Goal: Task Accomplishment & Management: Manage account settings

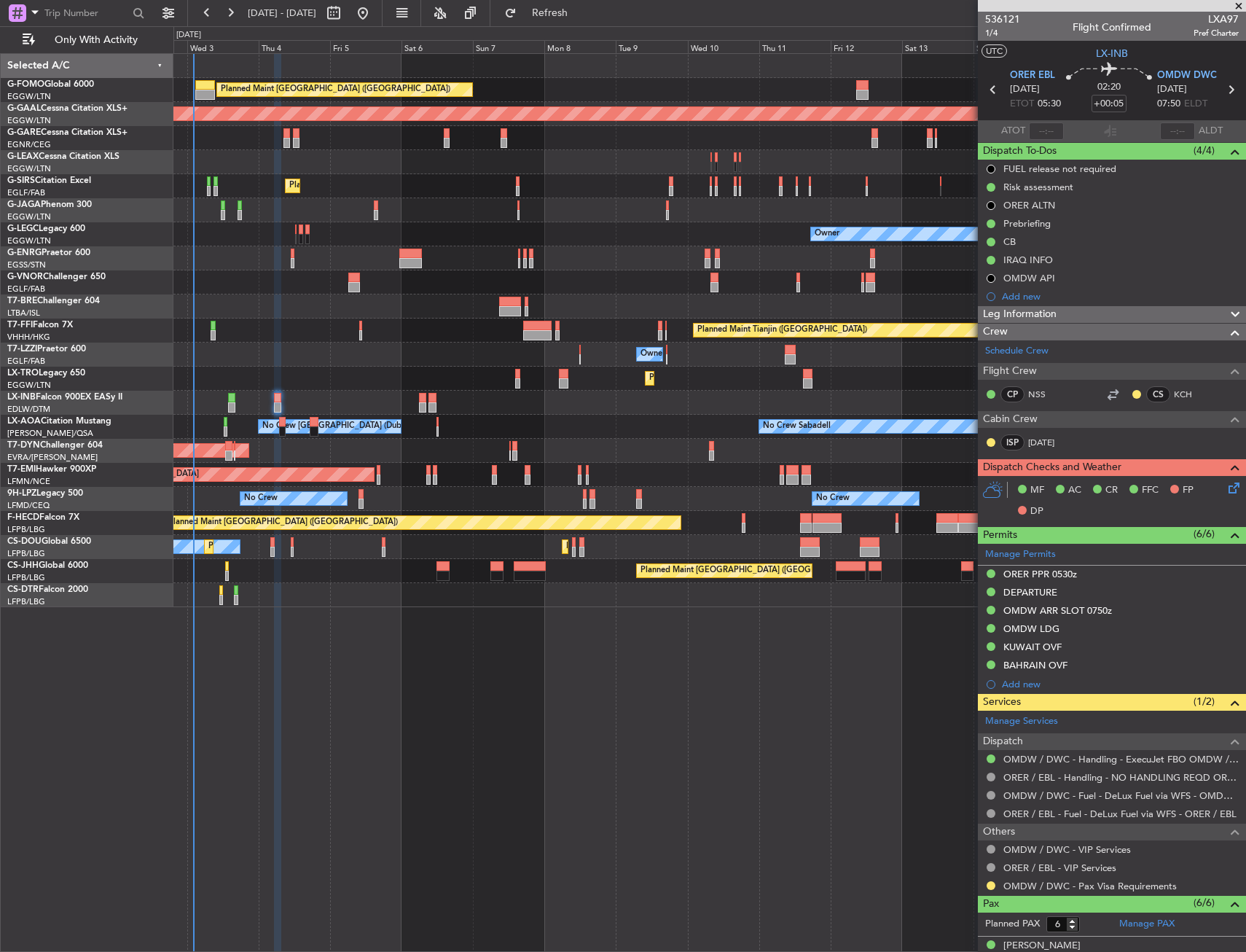
click at [511, 477] on div "Planned Maint [GEOGRAPHIC_DATA]" at bounding box center [709, 475] width 1072 height 24
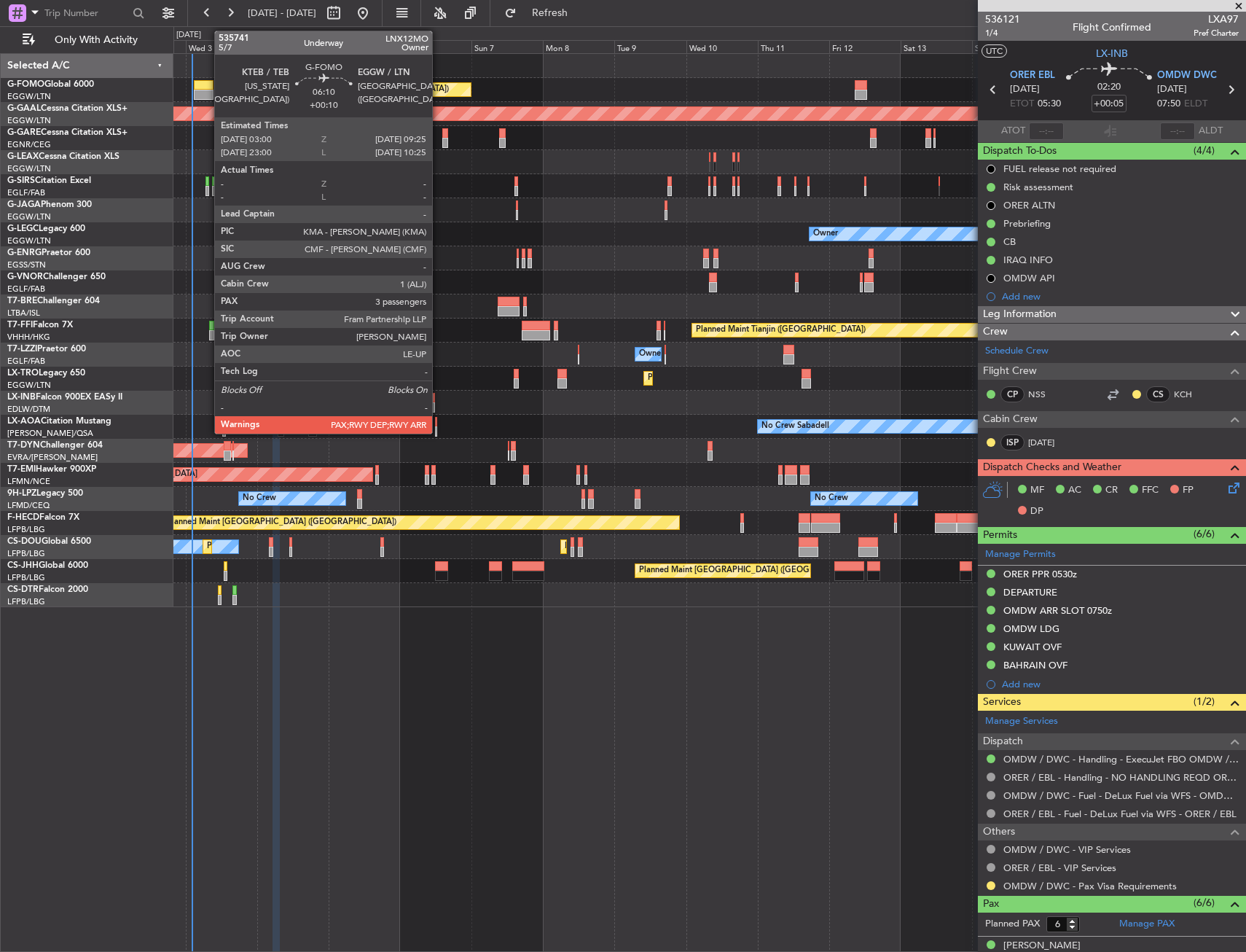
click at [207, 89] on div at bounding box center [204, 85] width 19 height 10
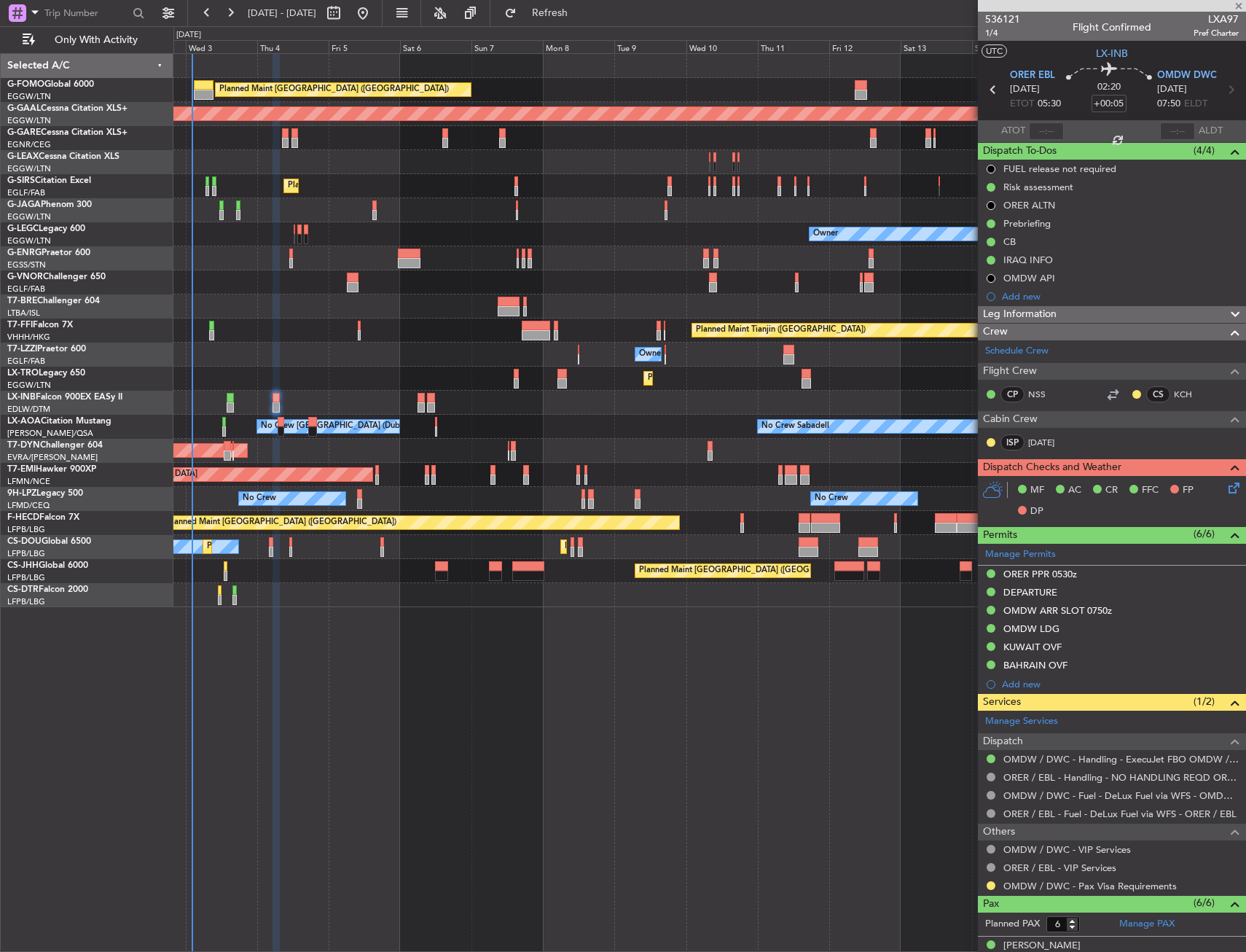
type input "+00:10"
type input "3"
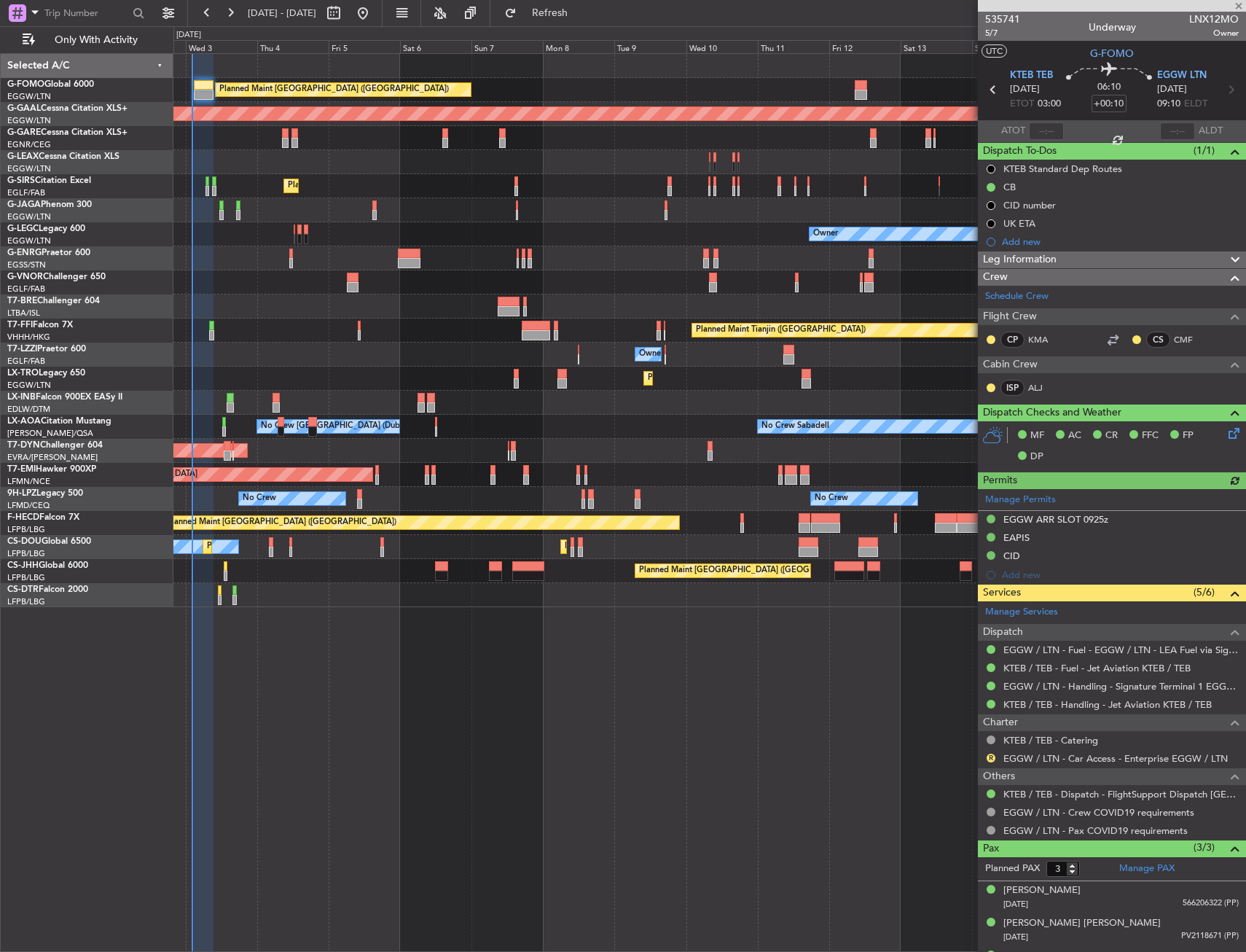
scroll to position [27, 0]
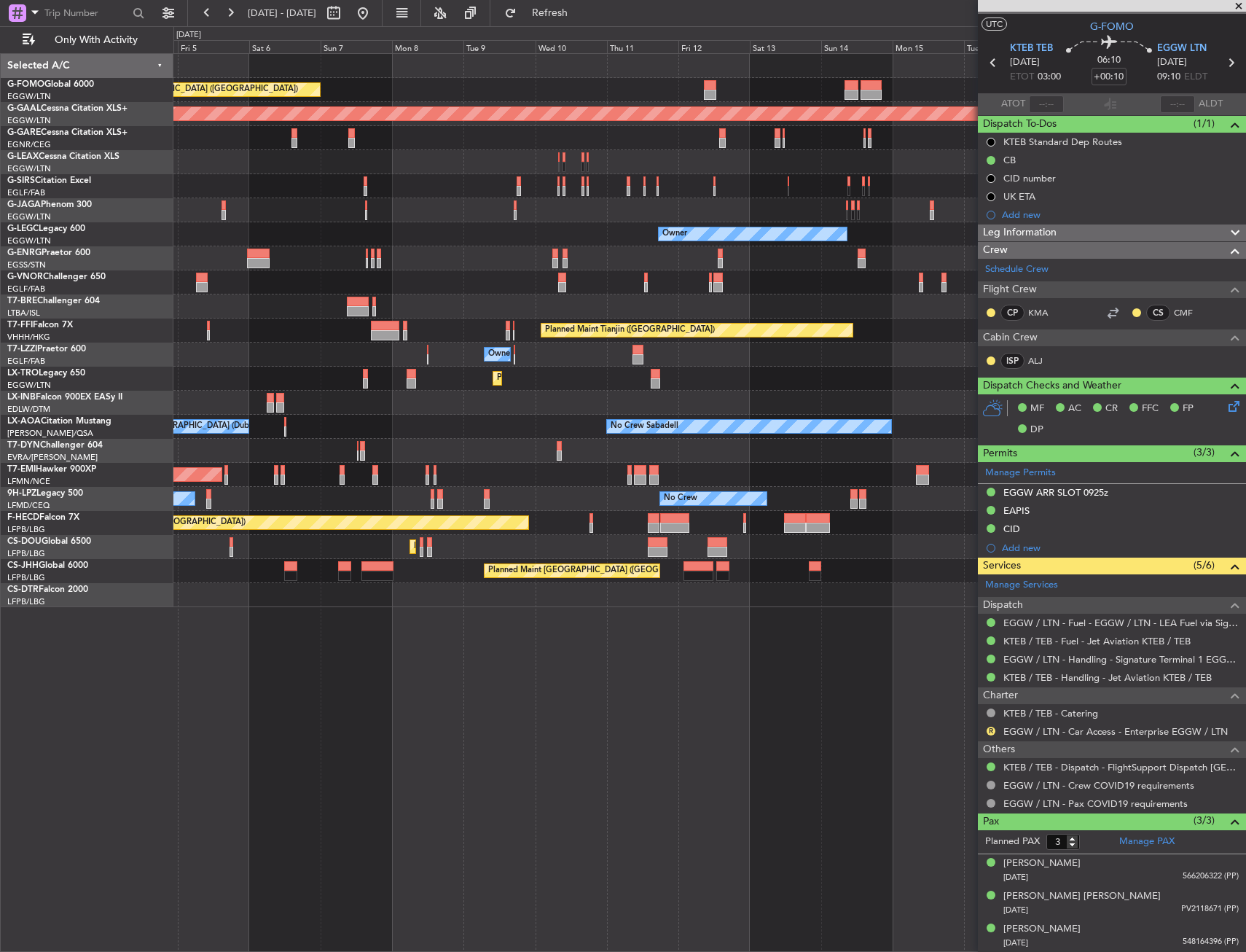
click at [659, 487] on div "Planned Maint [GEOGRAPHIC_DATA] ([GEOGRAPHIC_DATA]) Planned [GEOGRAPHIC_DATA] U…" at bounding box center [709, 330] width 1072 height 553
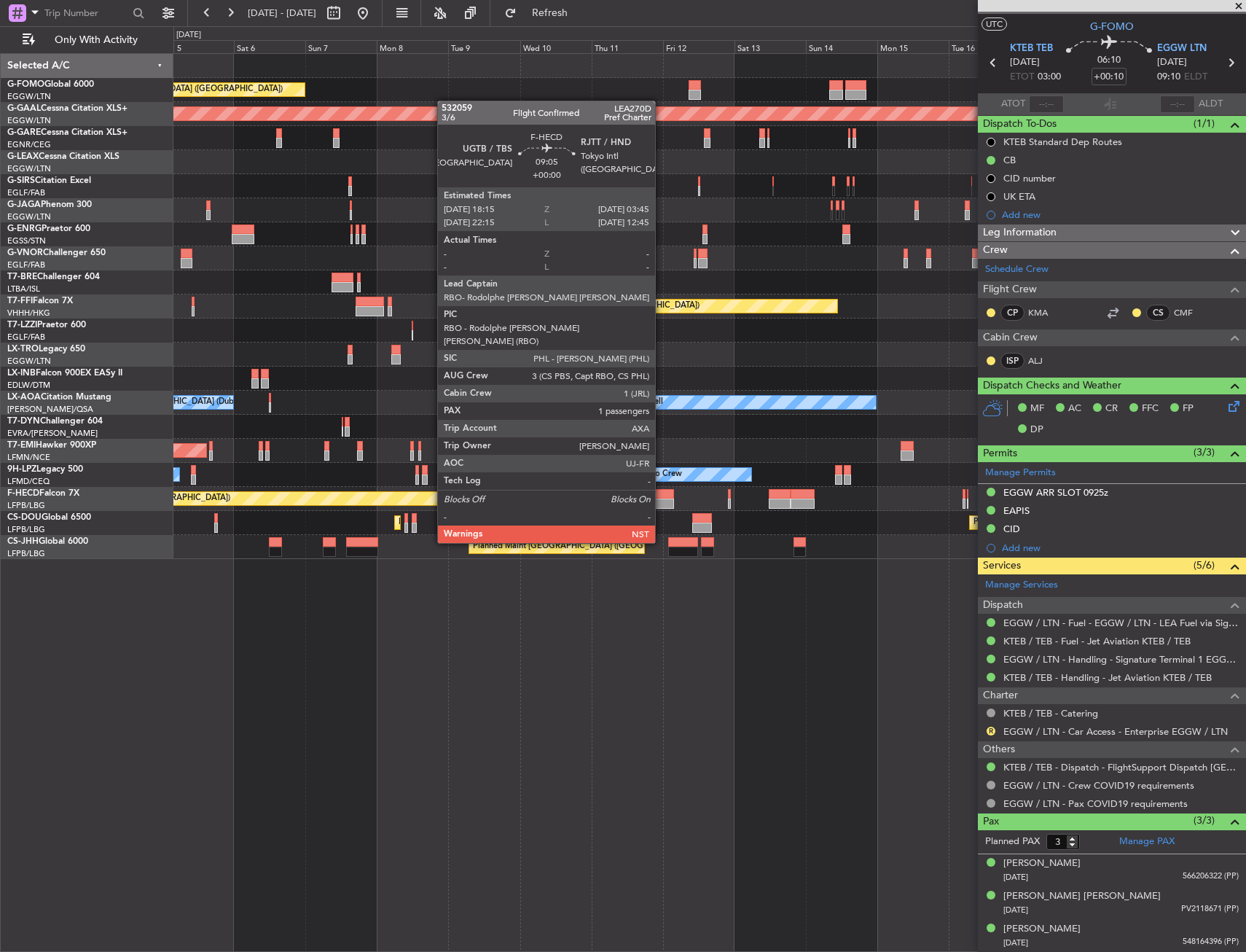
click at [661, 502] on div at bounding box center [660, 503] width 29 height 10
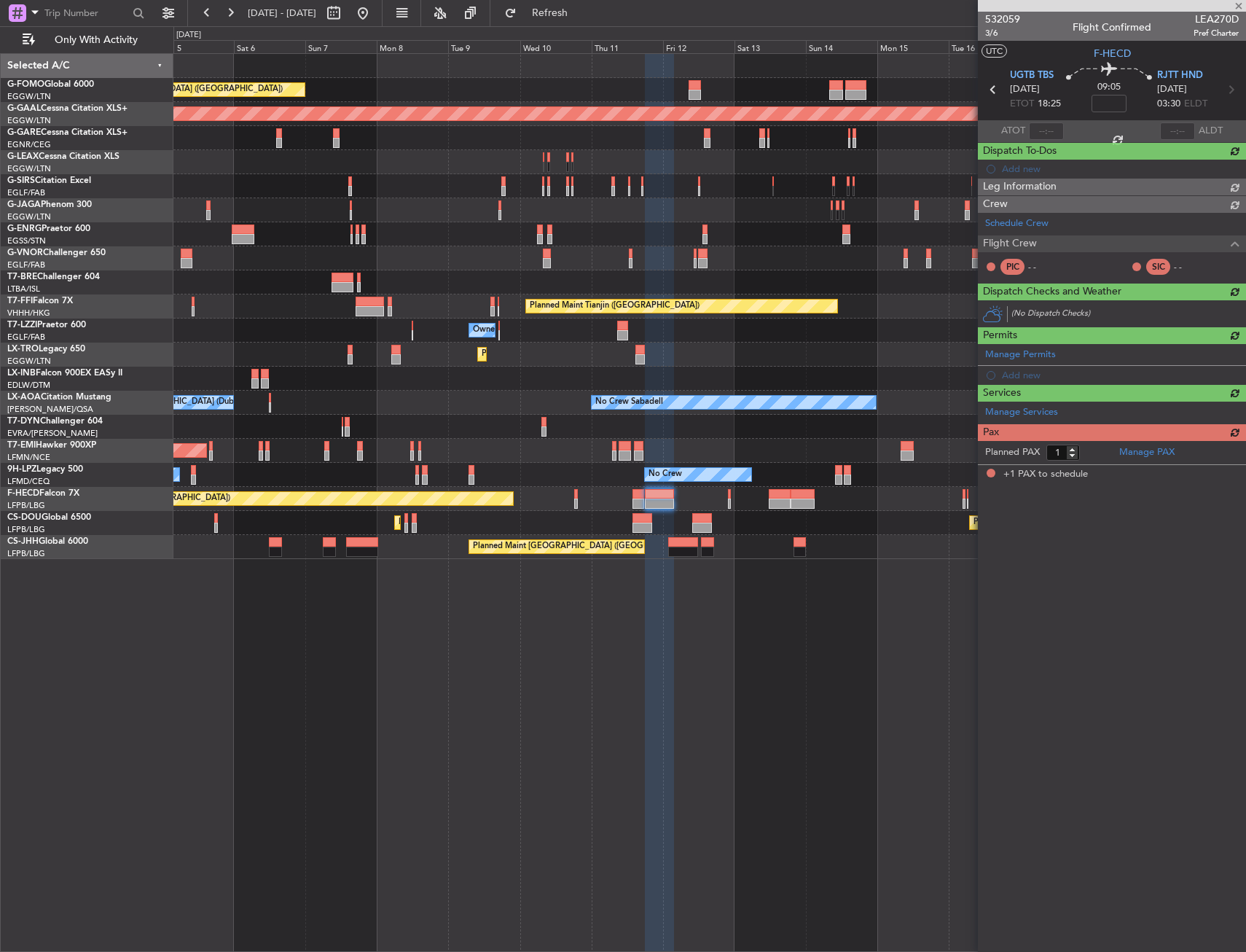
scroll to position [0, 0]
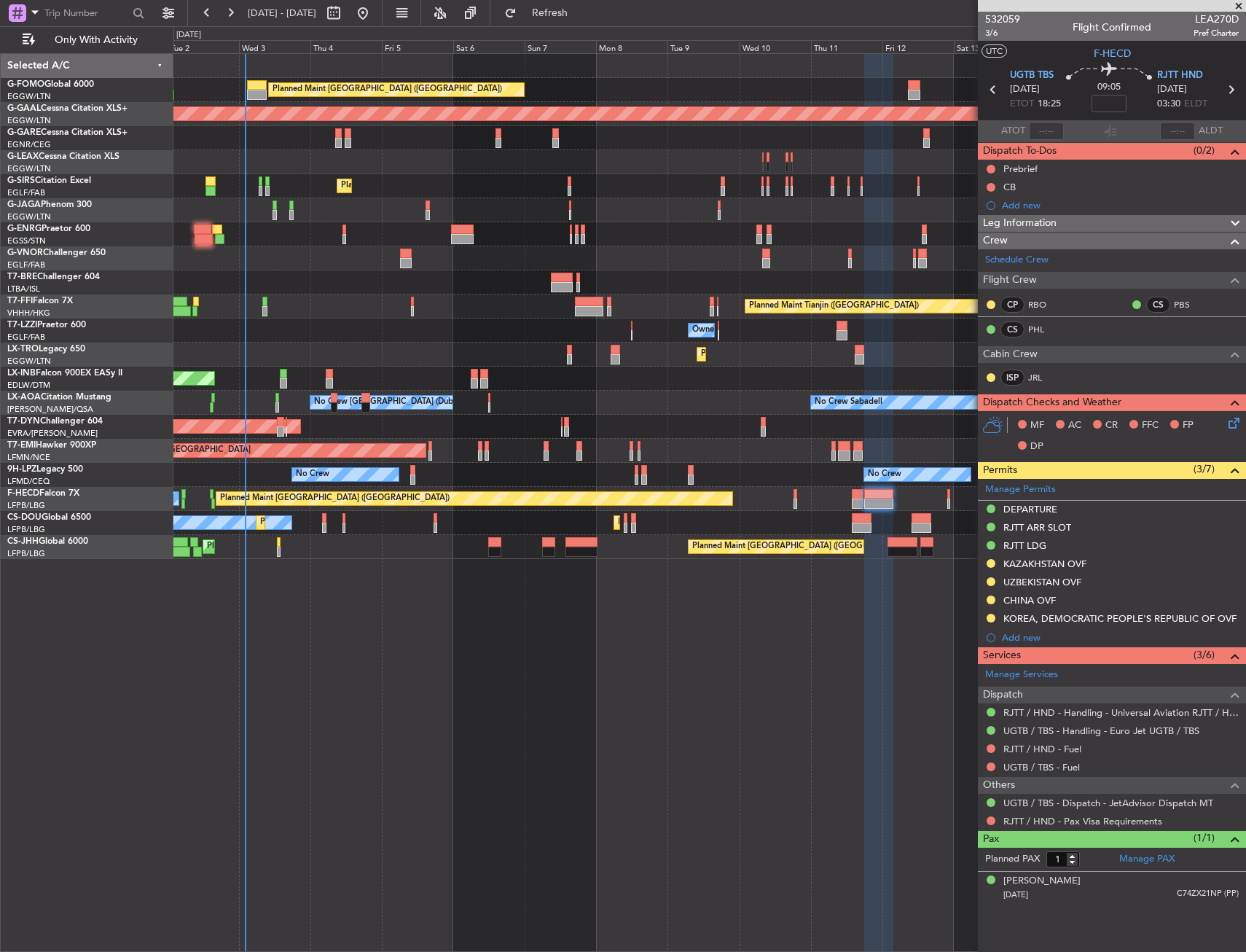
click at [660, 264] on div "Planned Maint [GEOGRAPHIC_DATA] ([GEOGRAPHIC_DATA]) Planned [GEOGRAPHIC_DATA] U…" at bounding box center [709, 307] width 1072 height 505
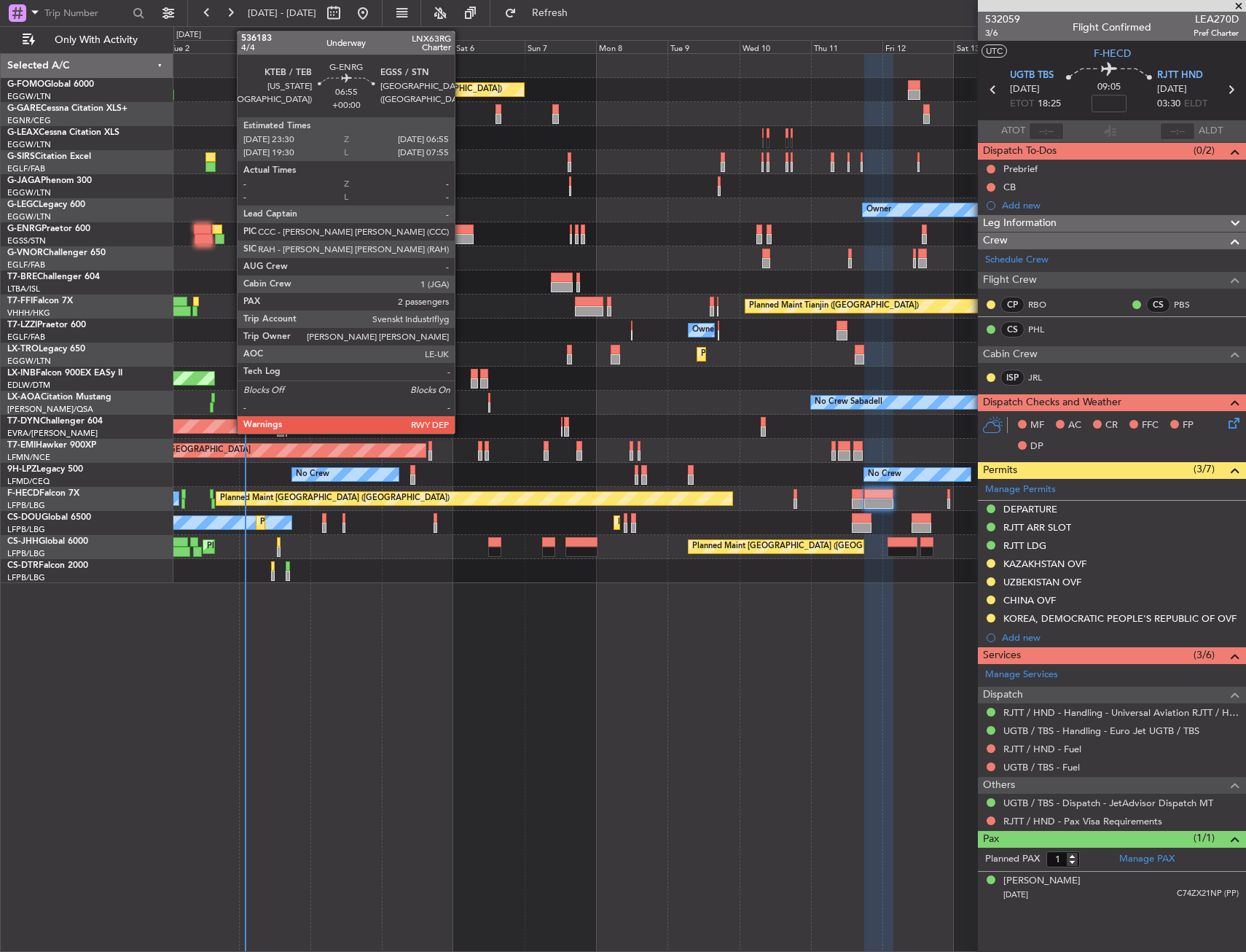
click at [461, 231] on div at bounding box center [462, 230] width 23 height 10
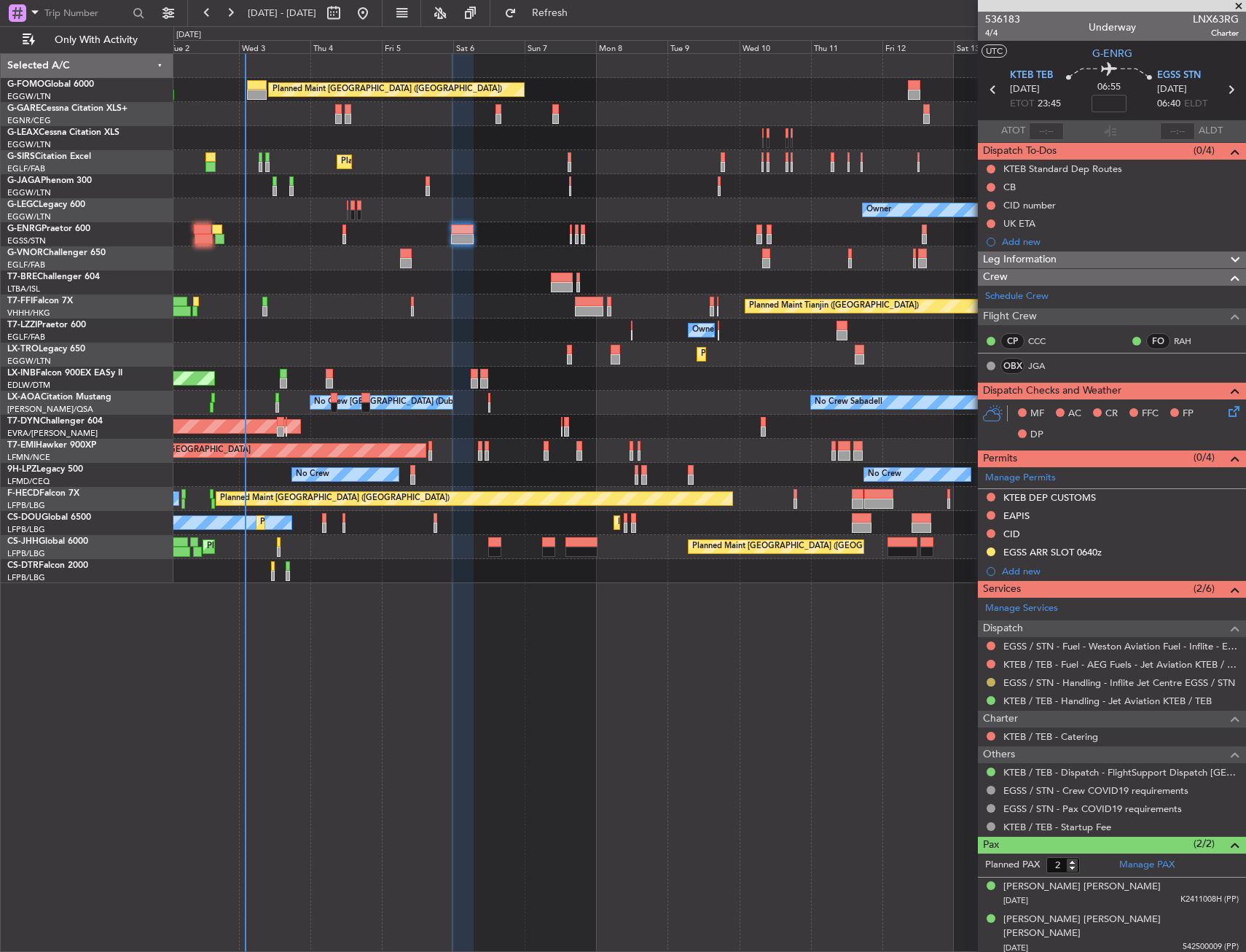
click at [991, 677] on div at bounding box center [992, 683] width 12 height 12
click at [988, 683] on button at bounding box center [991, 682] width 8 height 8
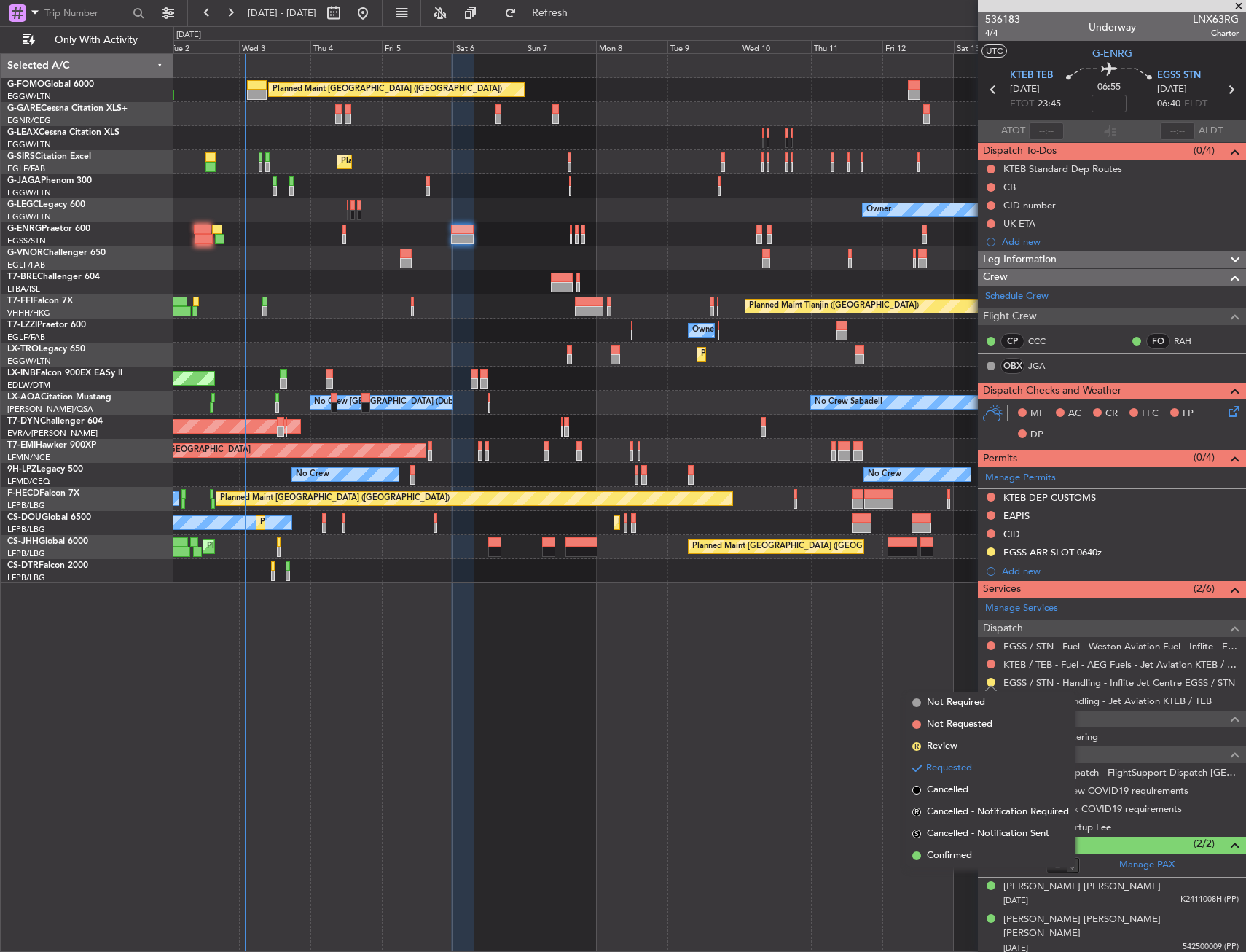
drag, startPoint x: 966, startPoint y: 854, endPoint x: 993, endPoint y: 784, distance: 75.0
click at [967, 854] on span "Confirmed" at bounding box center [949, 855] width 45 height 14
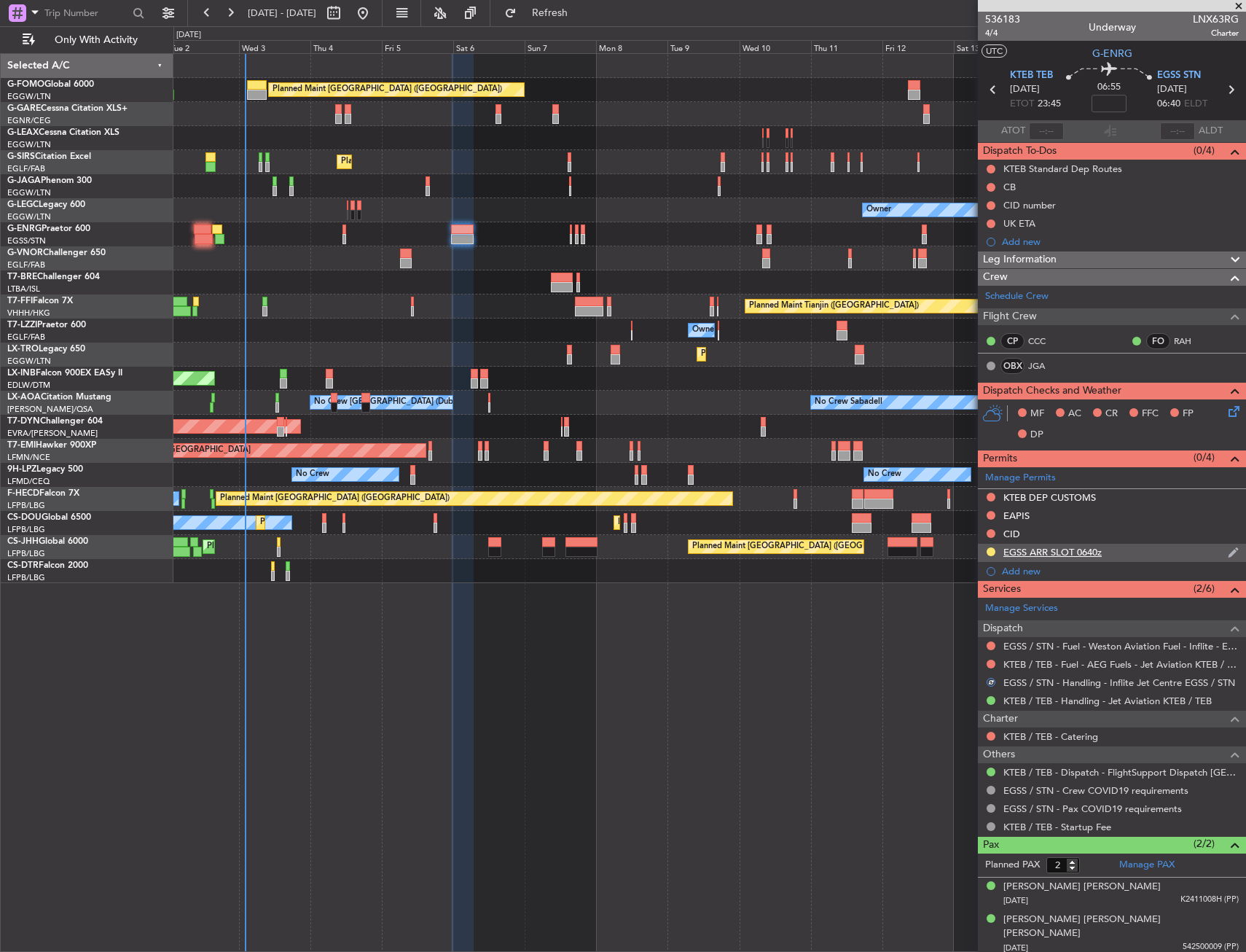
click at [986, 548] on div at bounding box center [992, 552] width 12 height 12
click at [988, 548] on button at bounding box center [991, 552] width 8 height 8
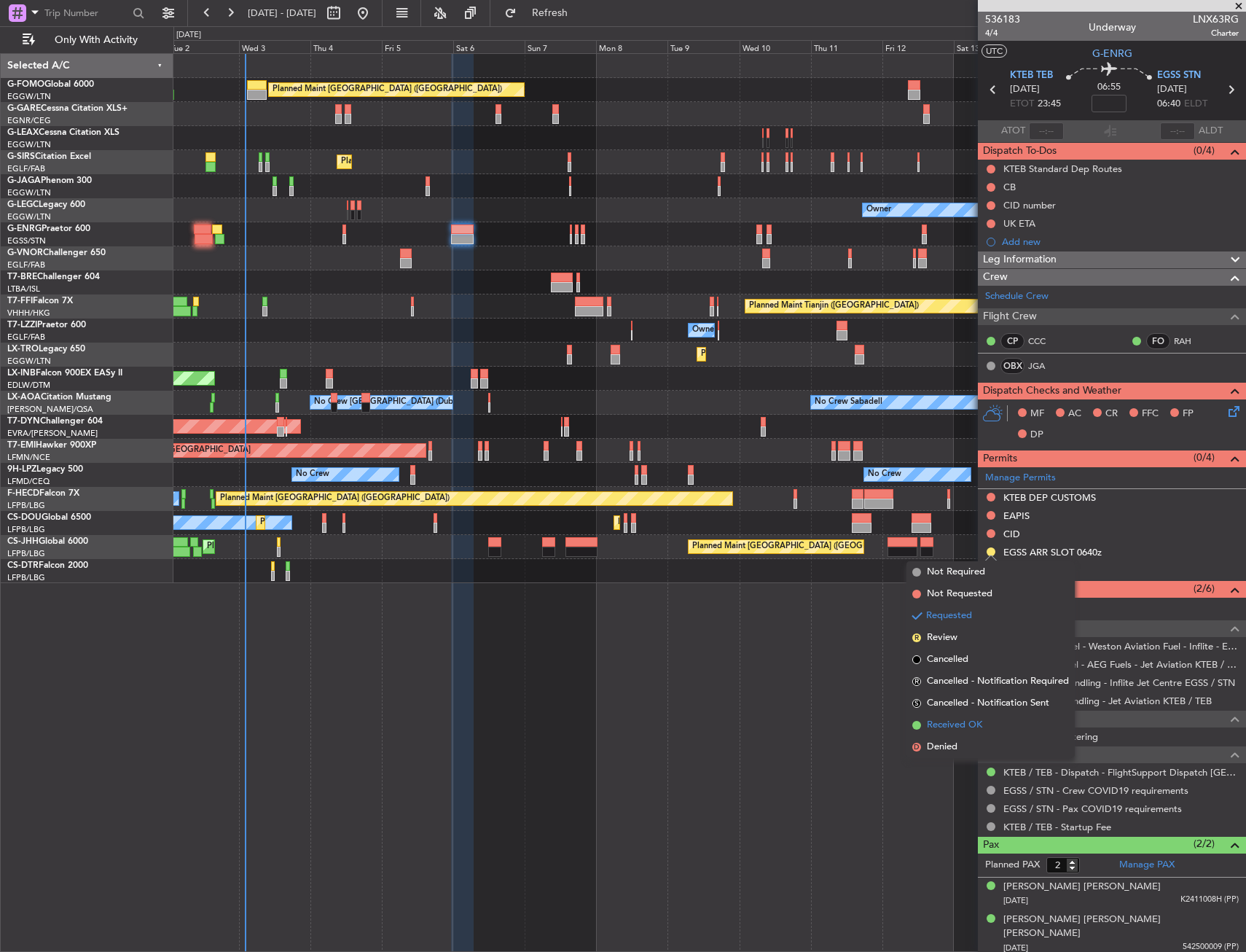
click at [965, 726] on span "Received OK" at bounding box center [955, 725] width 56 height 14
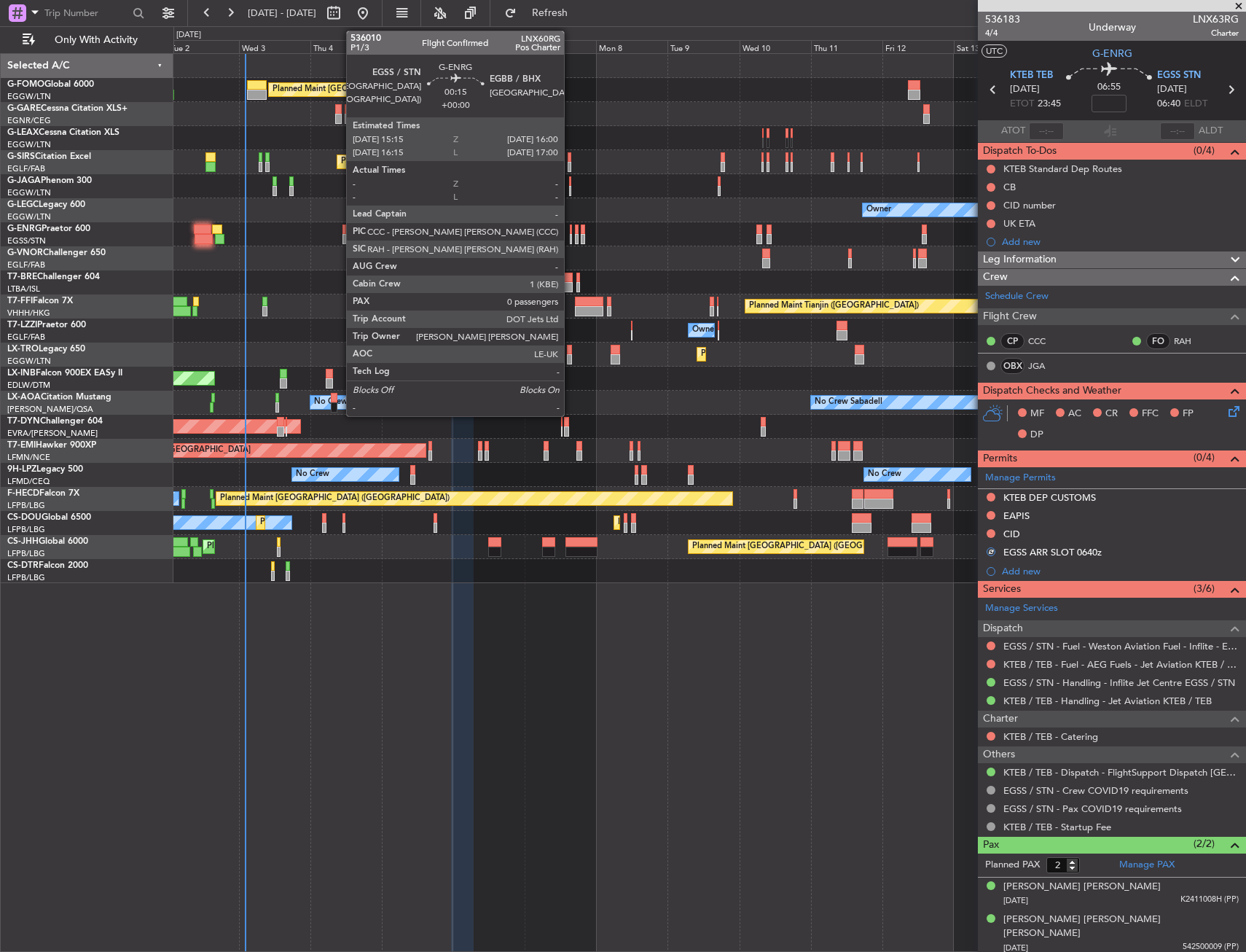
click at [571, 237] on div at bounding box center [571, 239] width 3 height 10
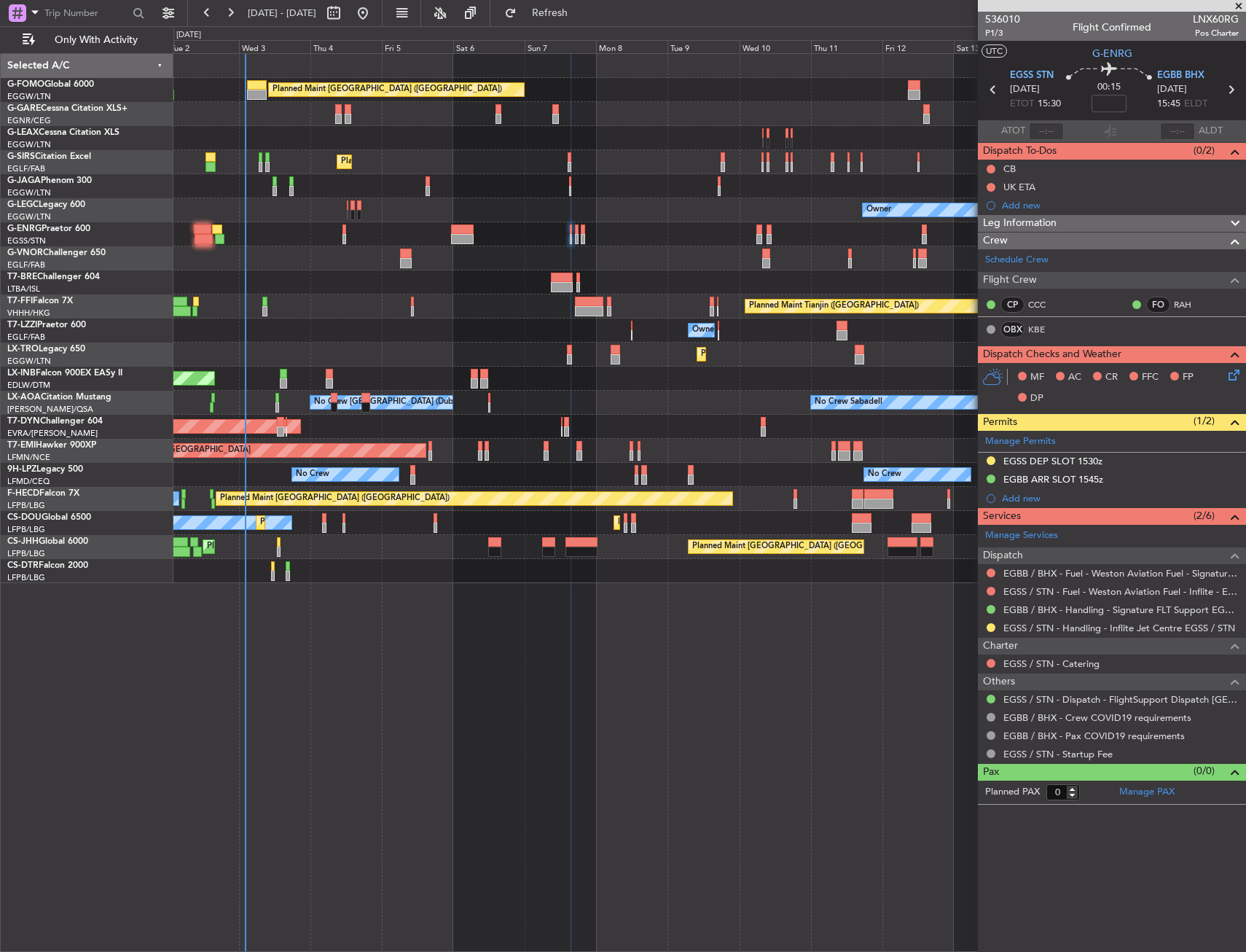
drag, startPoint x: 990, startPoint y: 628, endPoint x: 977, endPoint y: 664, distance: 38.3
click at [990, 628] on button at bounding box center [991, 628] width 8 height 8
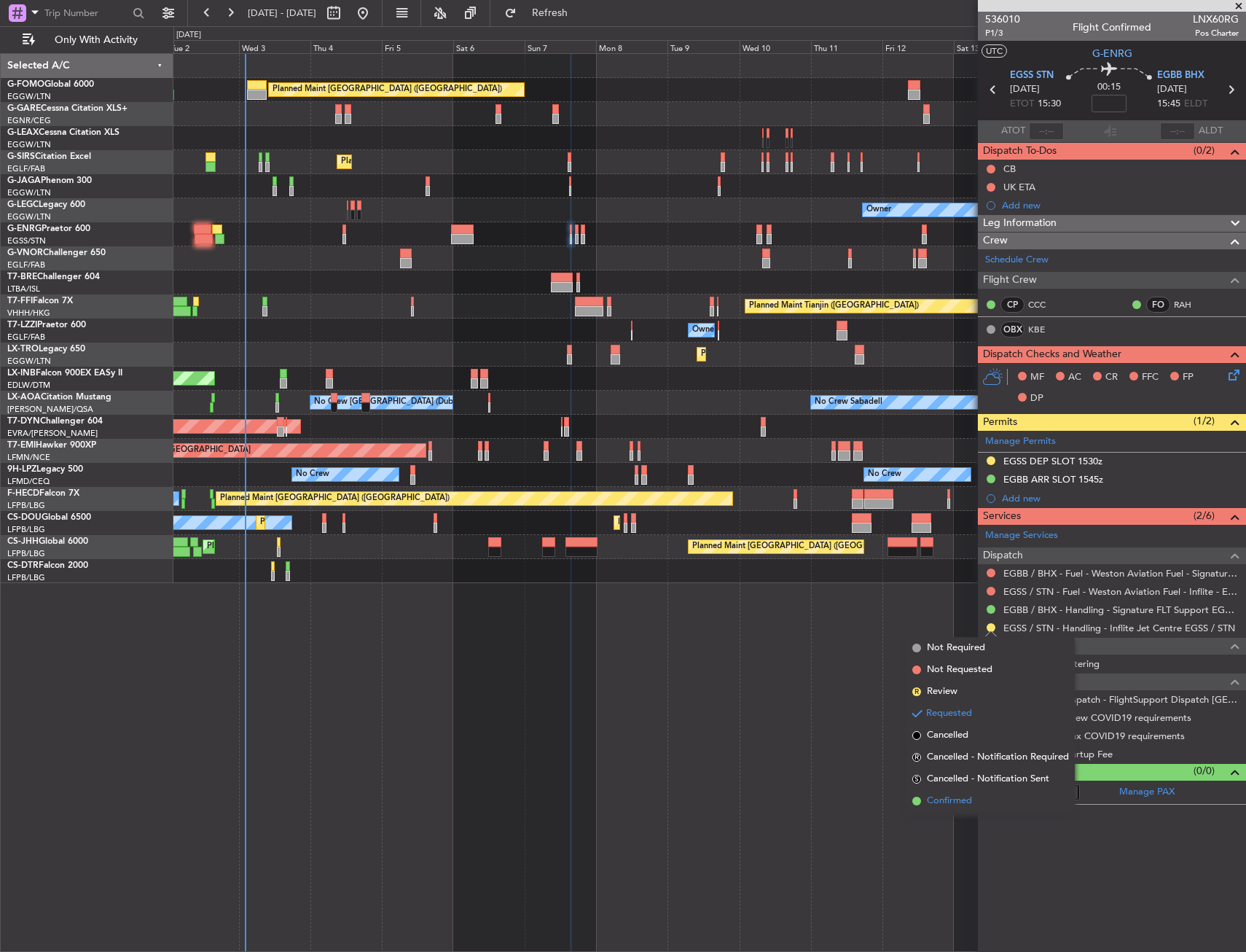
click at [959, 799] on span "Confirmed" at bounding box center [949, 801] width 45 height 14
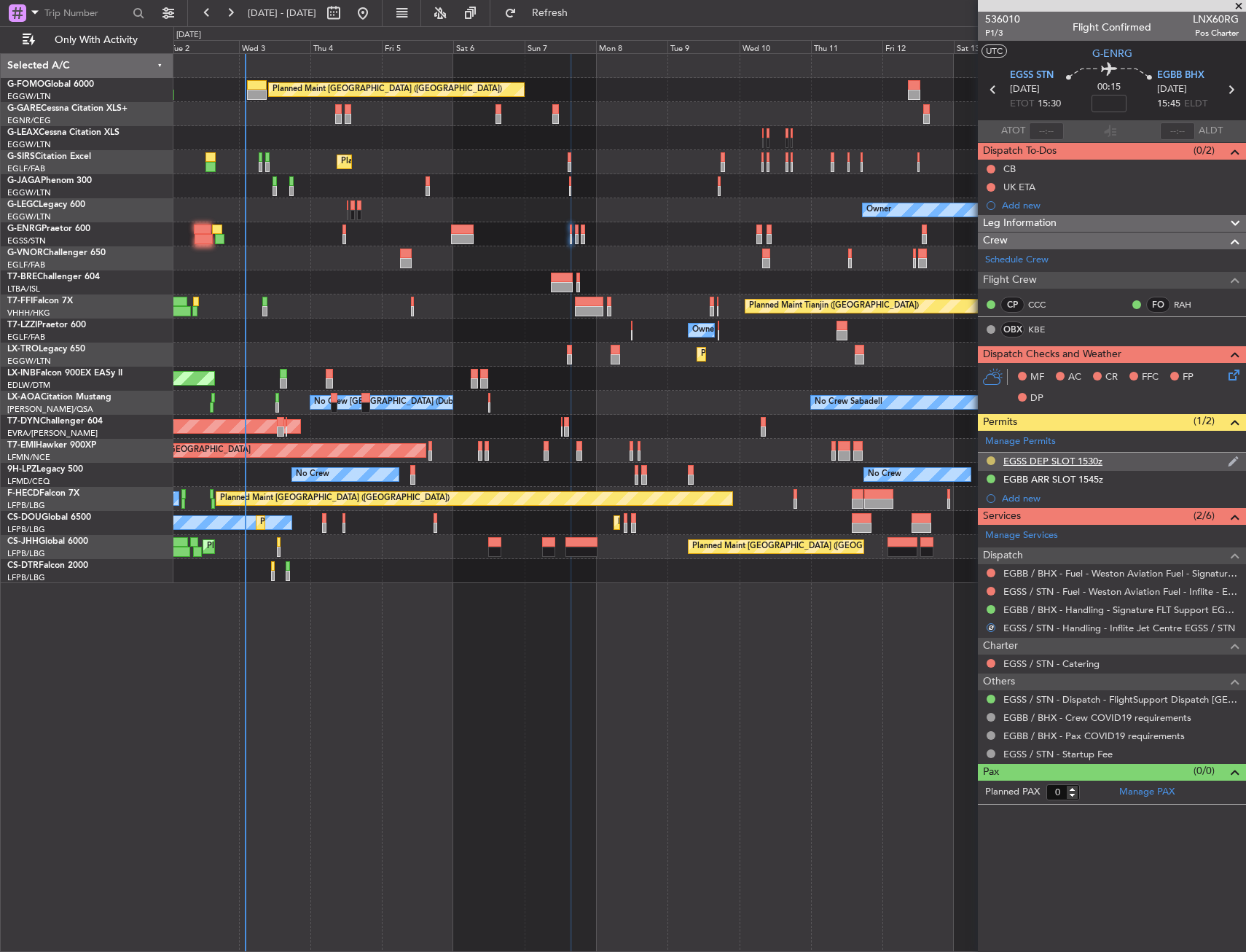
click at [988, 457] on button at bounding box center [991, 460] width 8 height 8
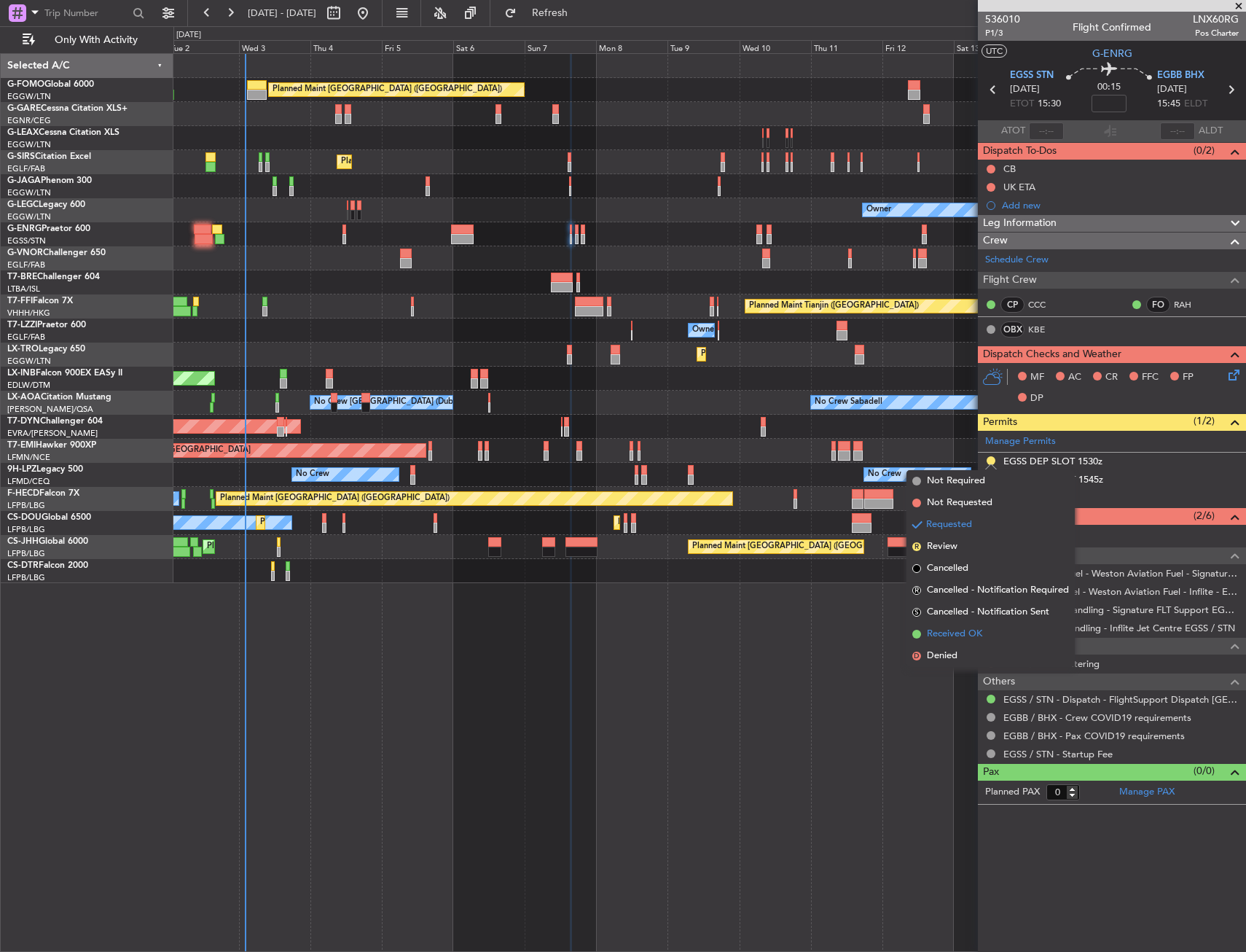
click at [956, 642] on li "Received OK" at bounding box center [990, 634] width 168 height 22
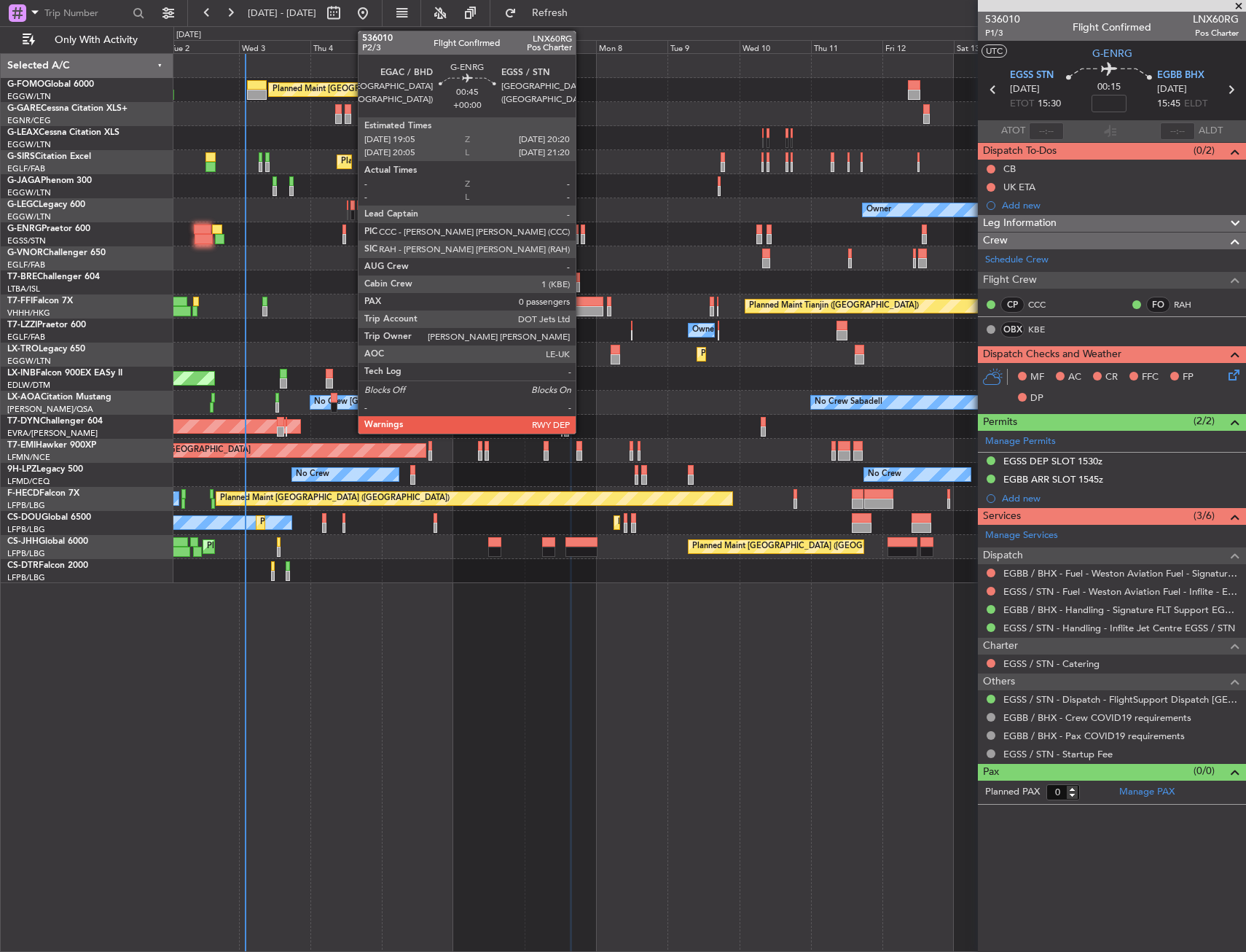
click at [582, 228] on div at bounding box center [583, 230] width 4 height 10
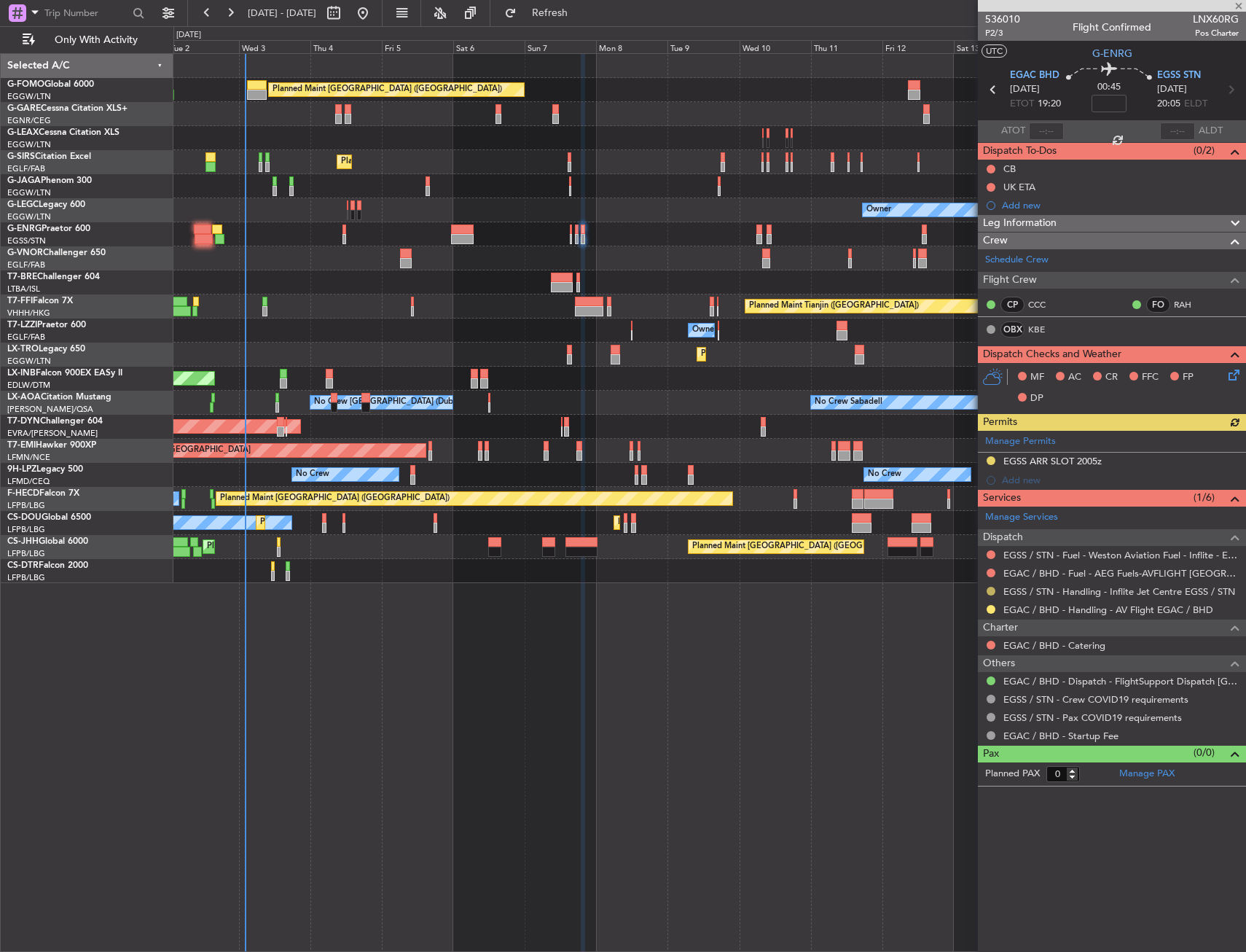
click at [996, 592] on div at bounding box center [992, 591] width 12 height 12
click at [993, 589] on button at bounding box center [991, 591] width 8 height 8
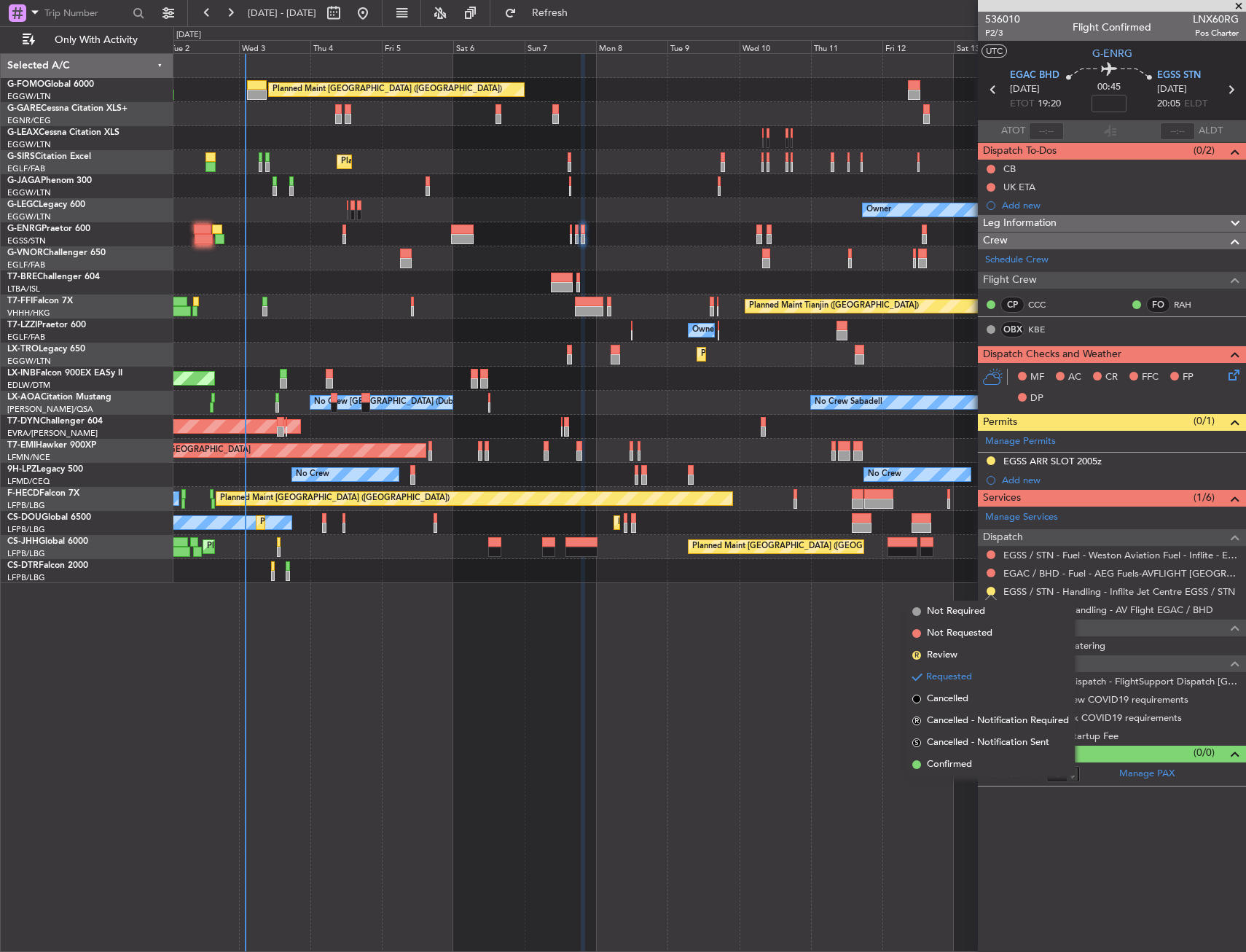
click at [932, 775] on div "Planned Maint [GEOGRAPHIC_DATA] ([GEOGRAPHIC_DATA]) Unplanned Maint [PERSON_NAM…" at bounding box center [710, 503] width 1073 height 899
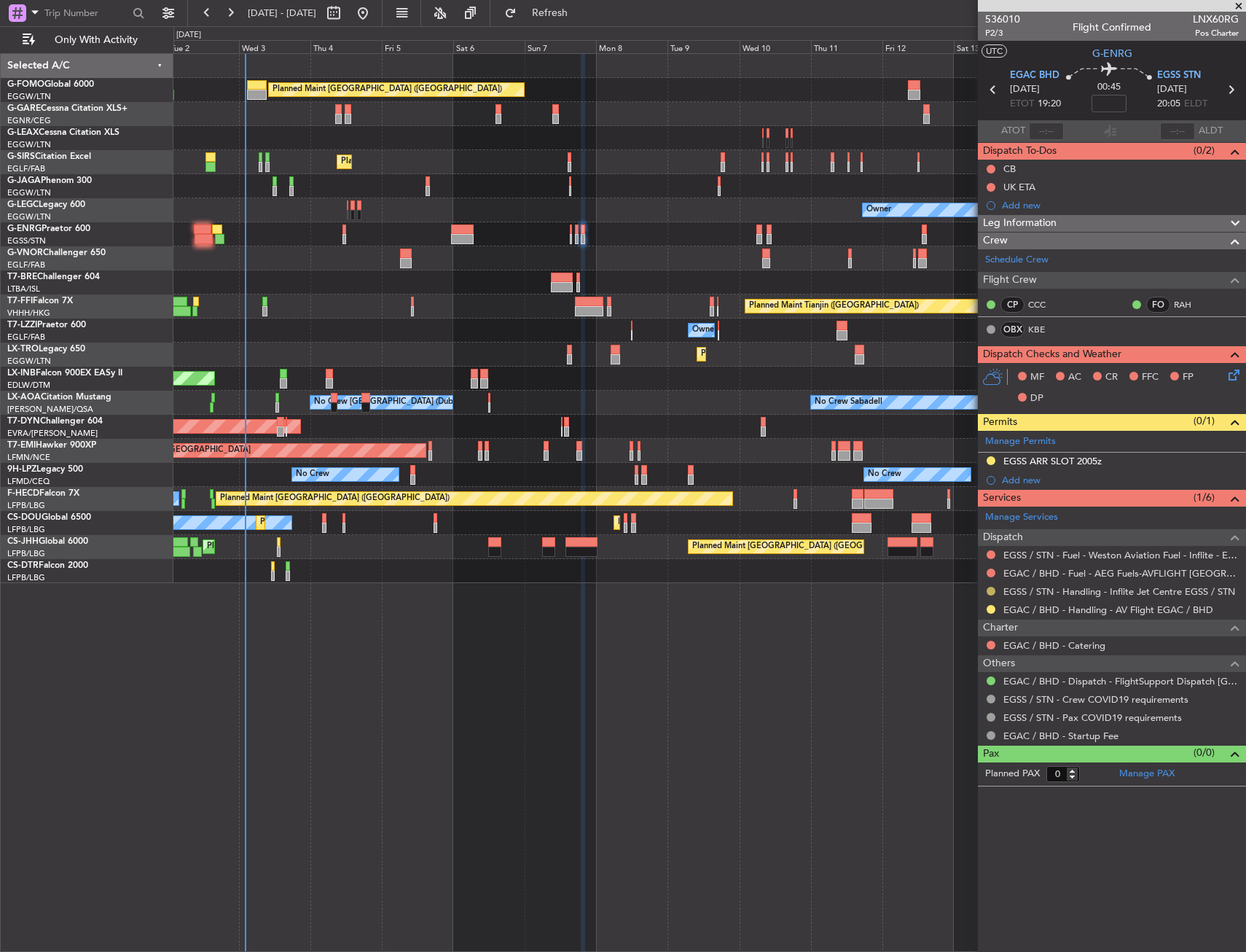
click at [988, 592] on button at bounding box center [991, 591] width 8 height 8
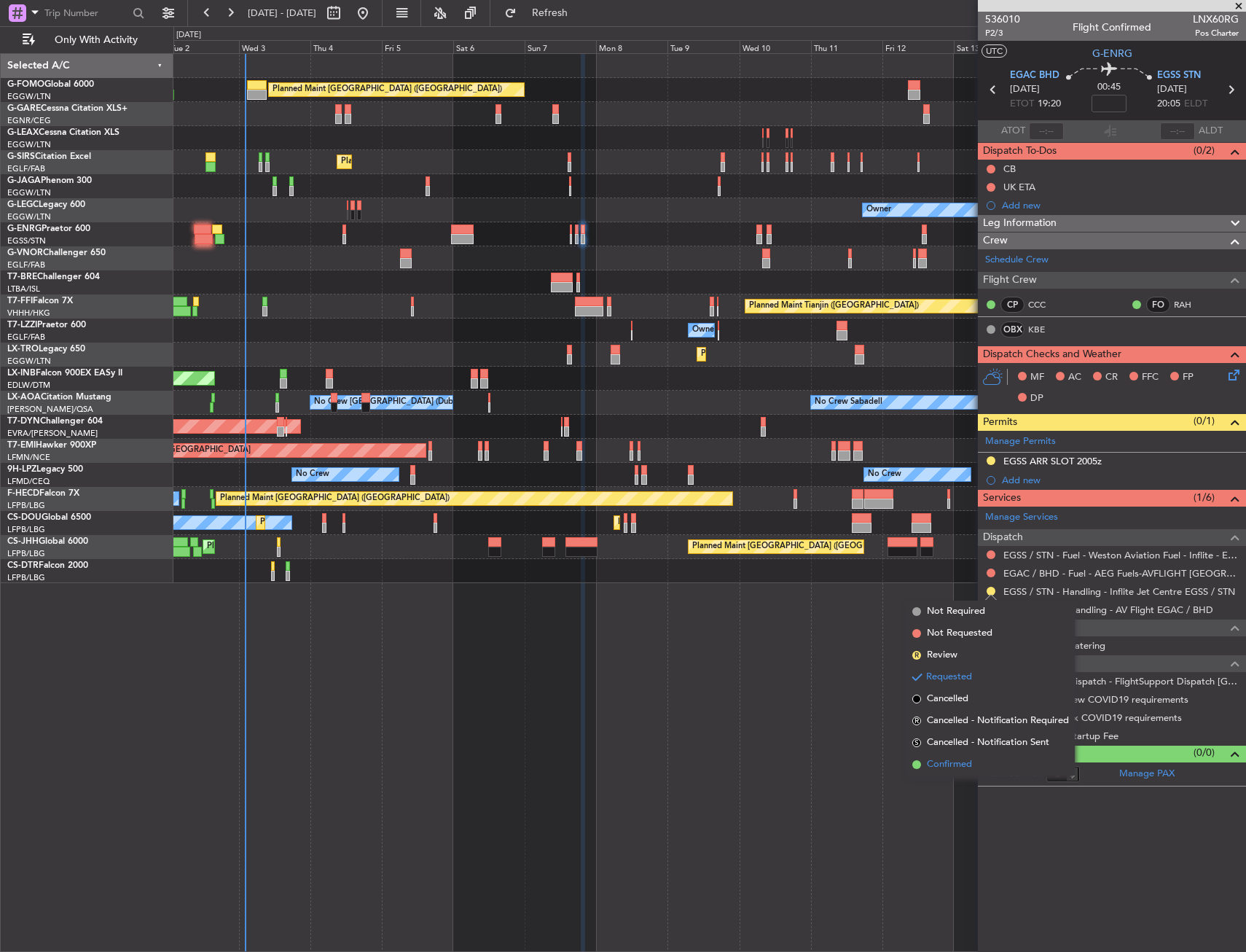
click at [955, 764] on span "Confirmed" at bounding box center [949, 764] width 45 height 14
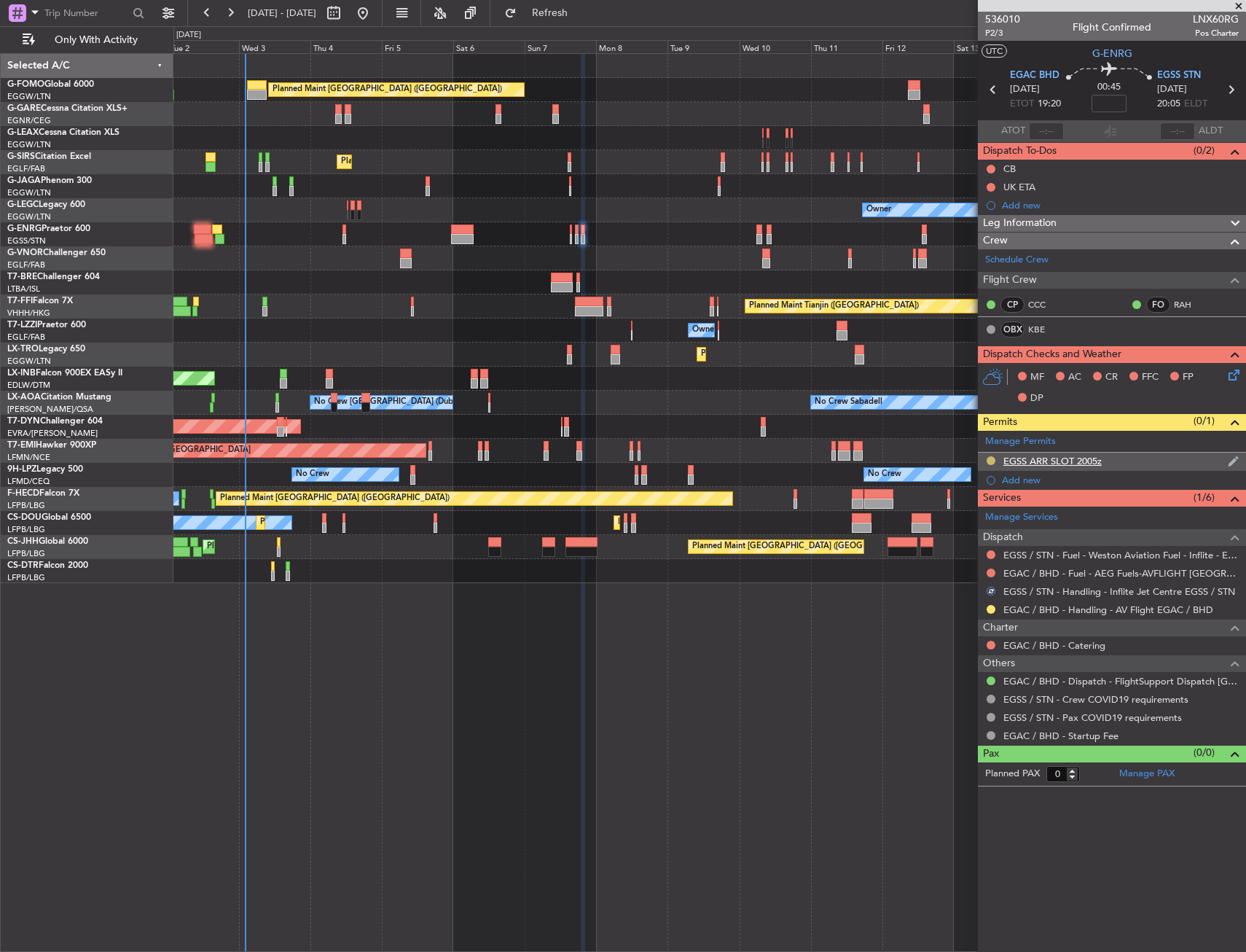
click at [991, 457] on button at bounding box center [991, 460] width 8 height 8
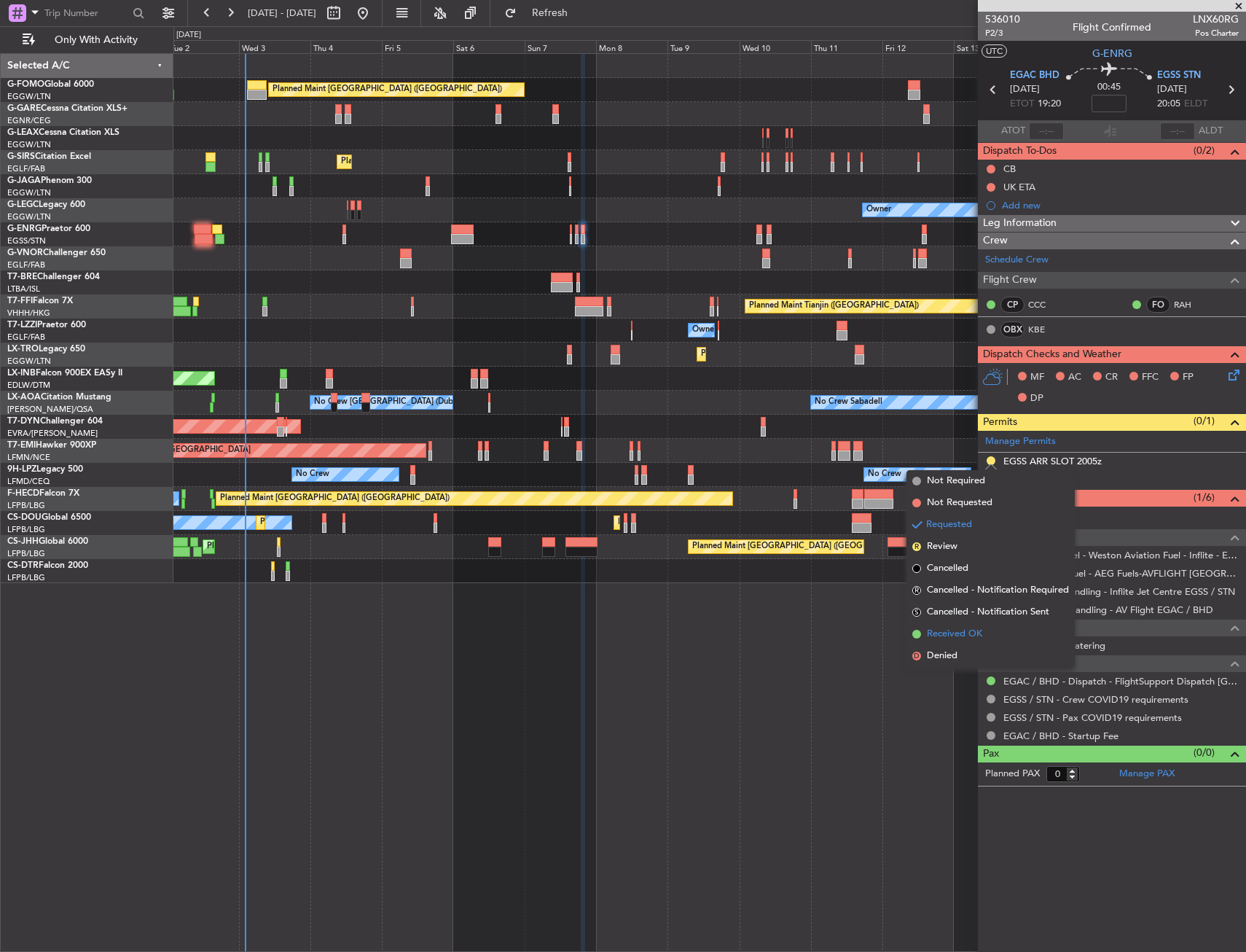
click at [963, 632] on span "Received OK" at bounding box center [955, 634] width 56 height 14
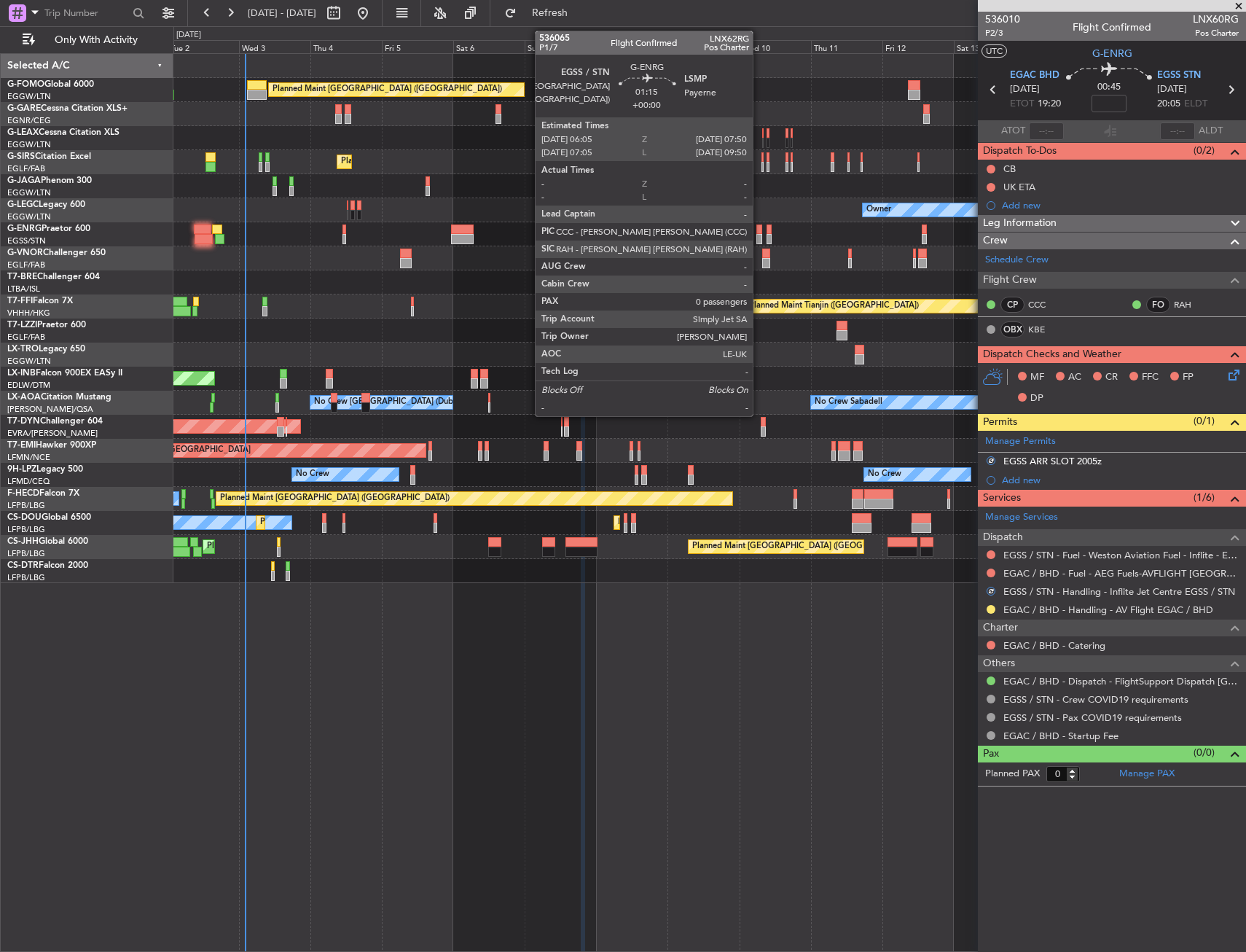
click at [759, 225] on div at bounding box center [759, 230] width 6 height 10
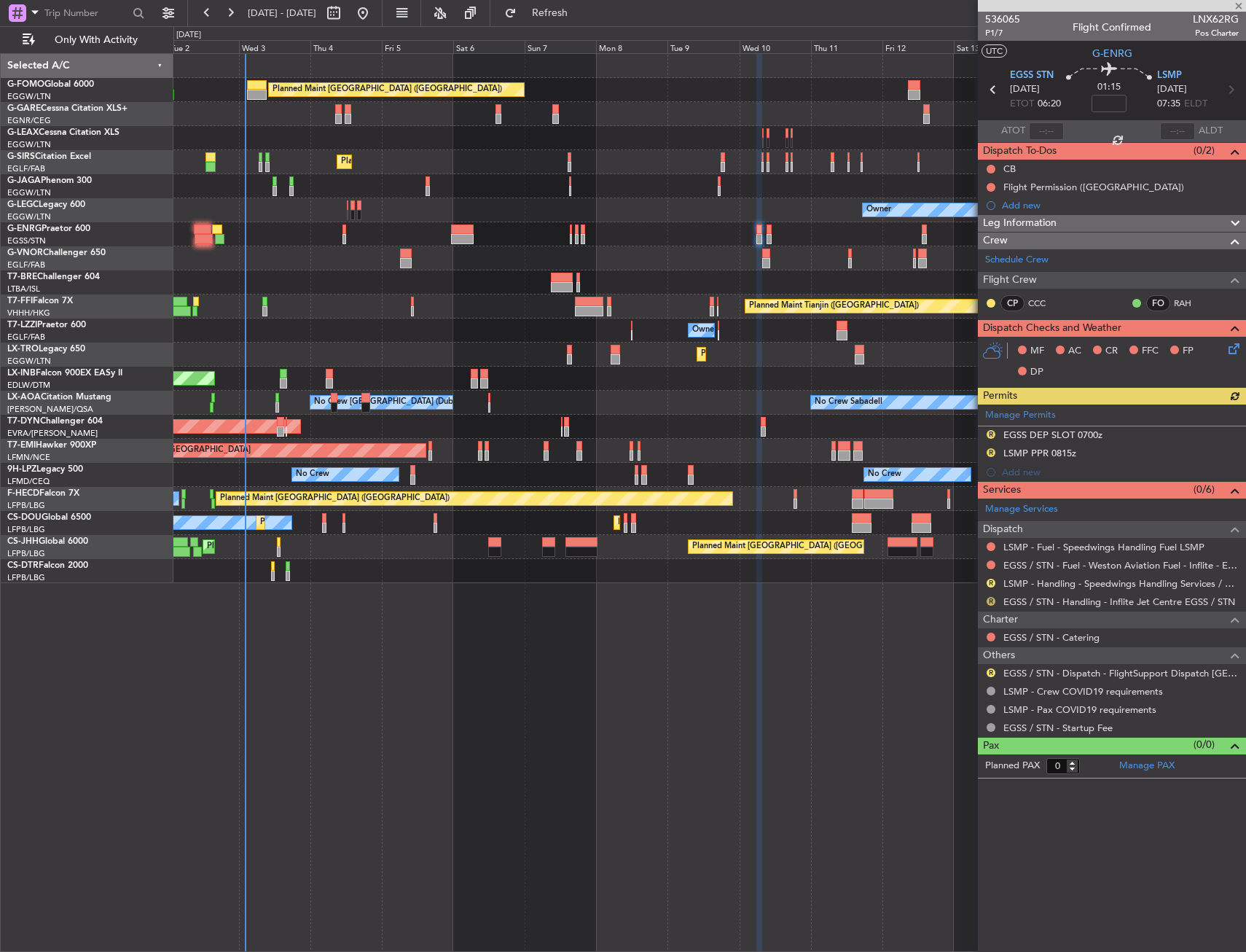
click at [994, 599] on button "R" at bounding box center [991, 601] width 8 height 8
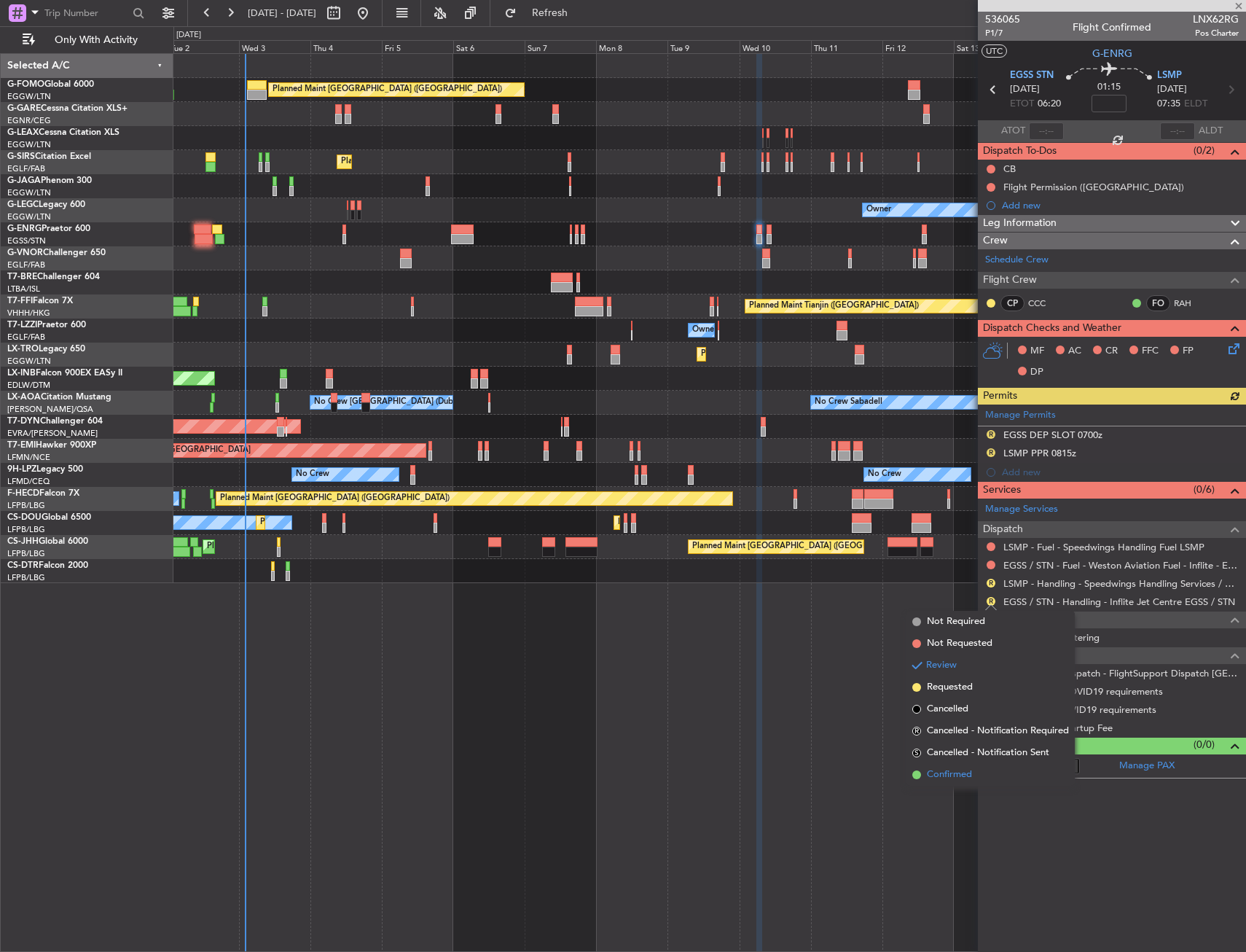
click at [955, 766] on li "Confirmed" at bounding box center [990, 775] width 168 height 22
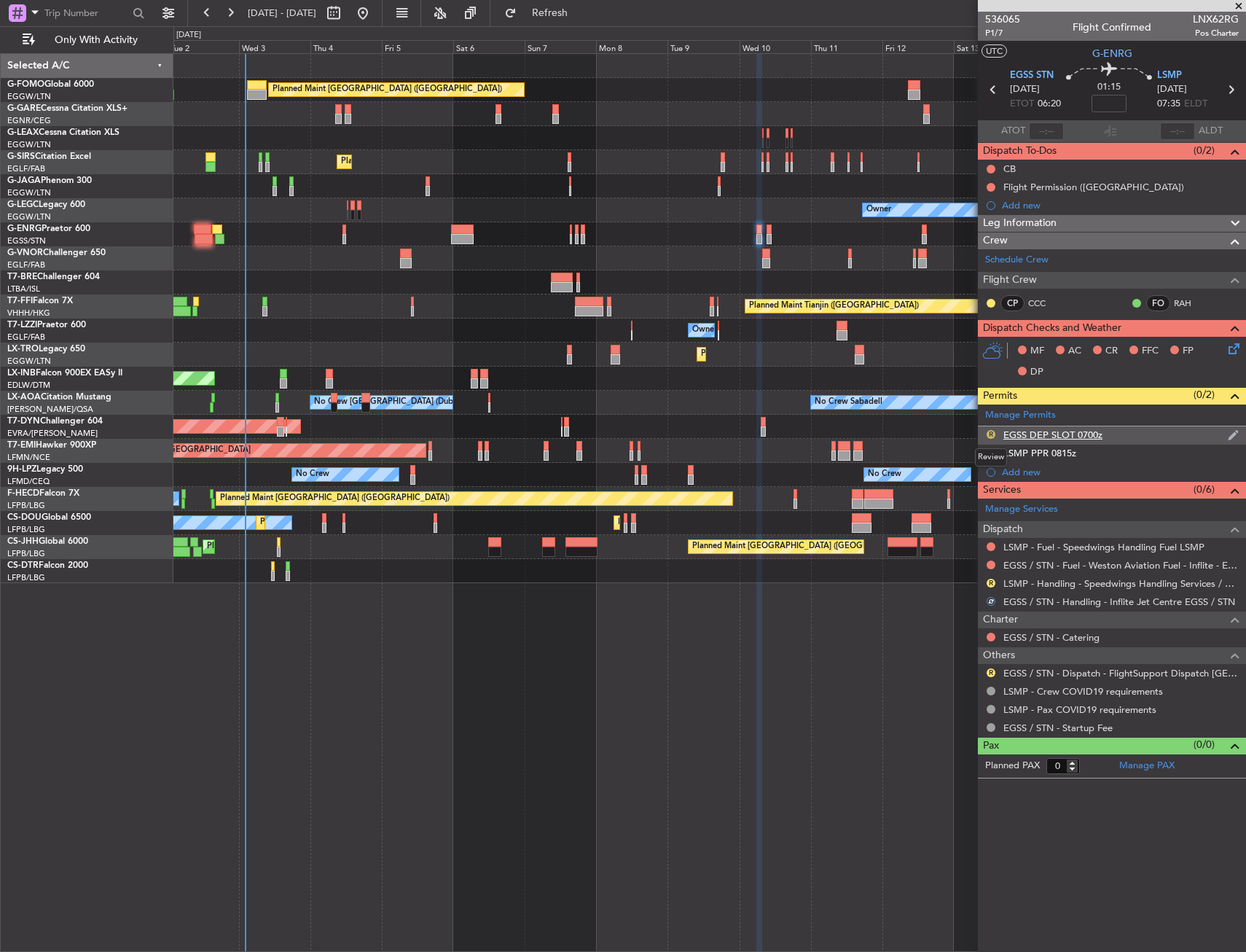
click at [988, 435] on button "R" at bounding box center [991, 434] width 8 height 8
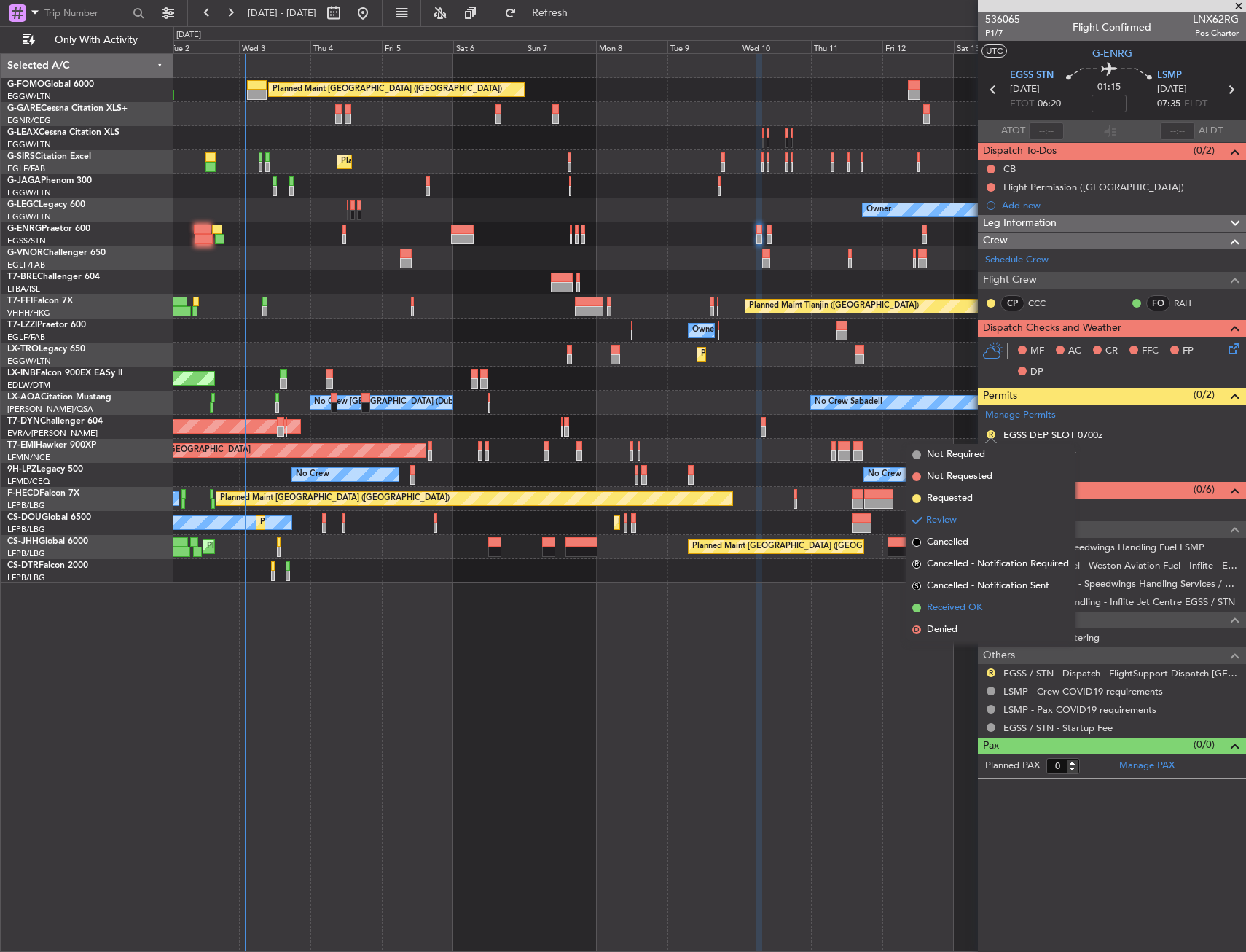
click at [963, 609] on span "Received OK" at bounding box center [955, 607] width 56 height 14
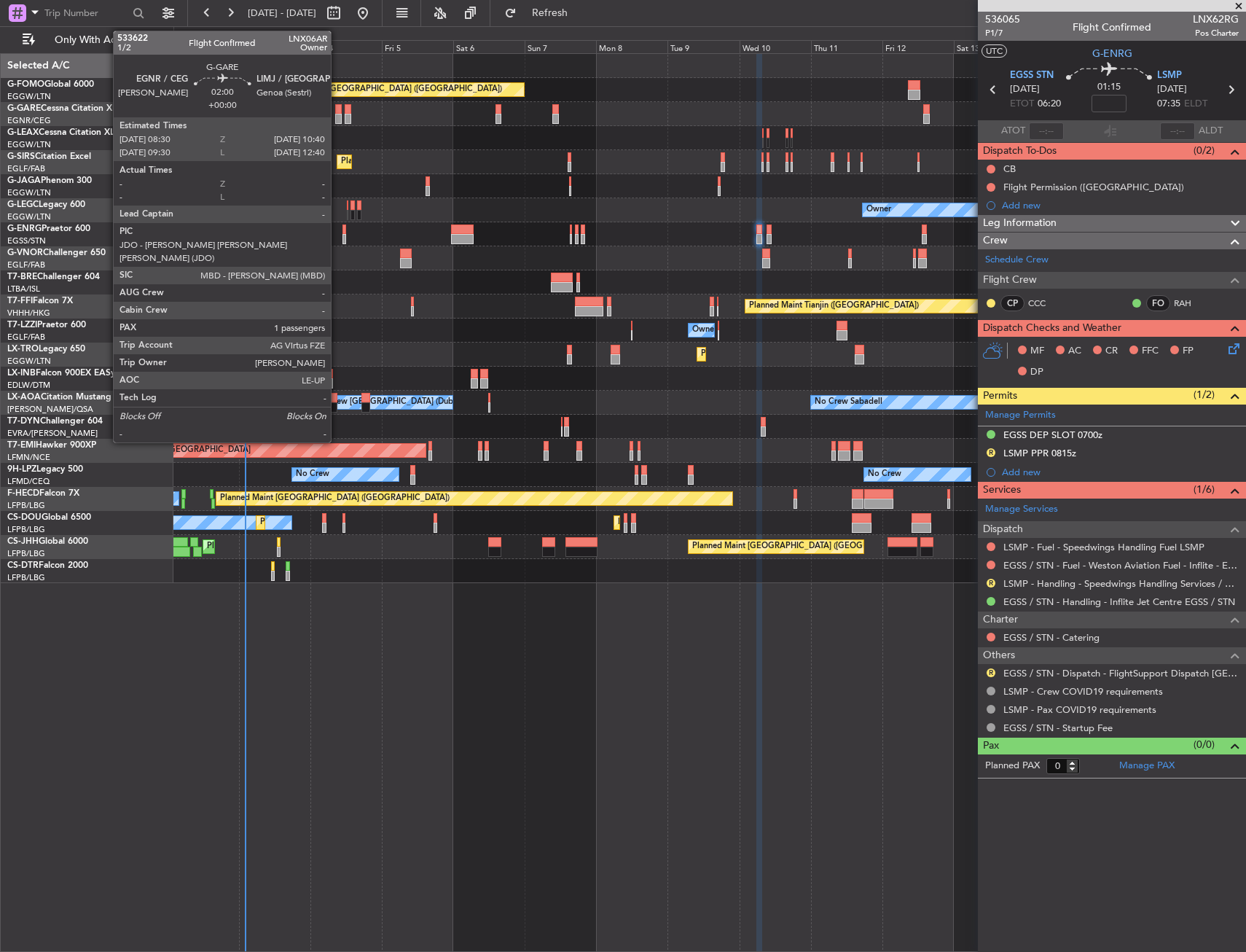
click at [337, 114] on div at bounding box center [339, 119] width 7 height 10
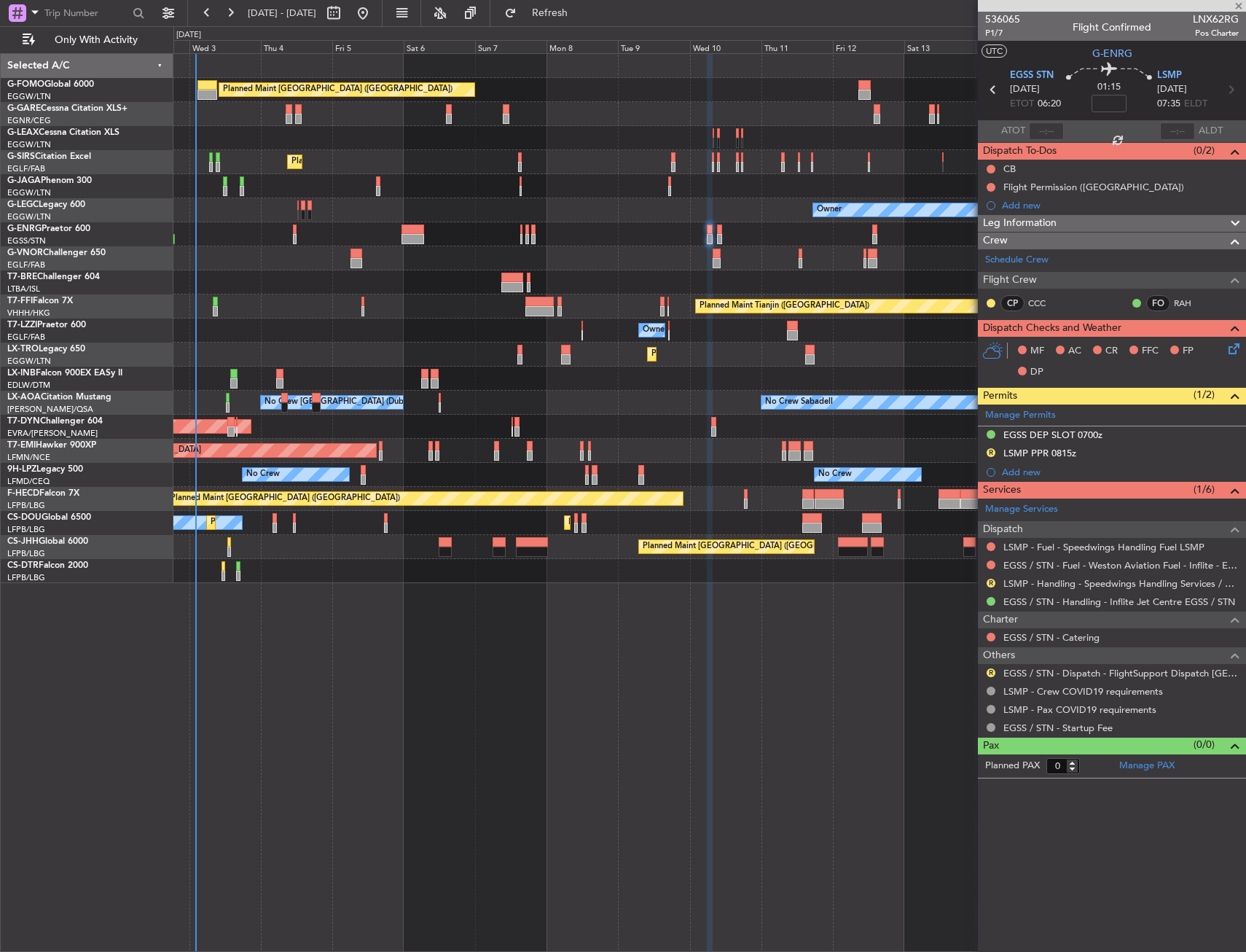
type input "1"
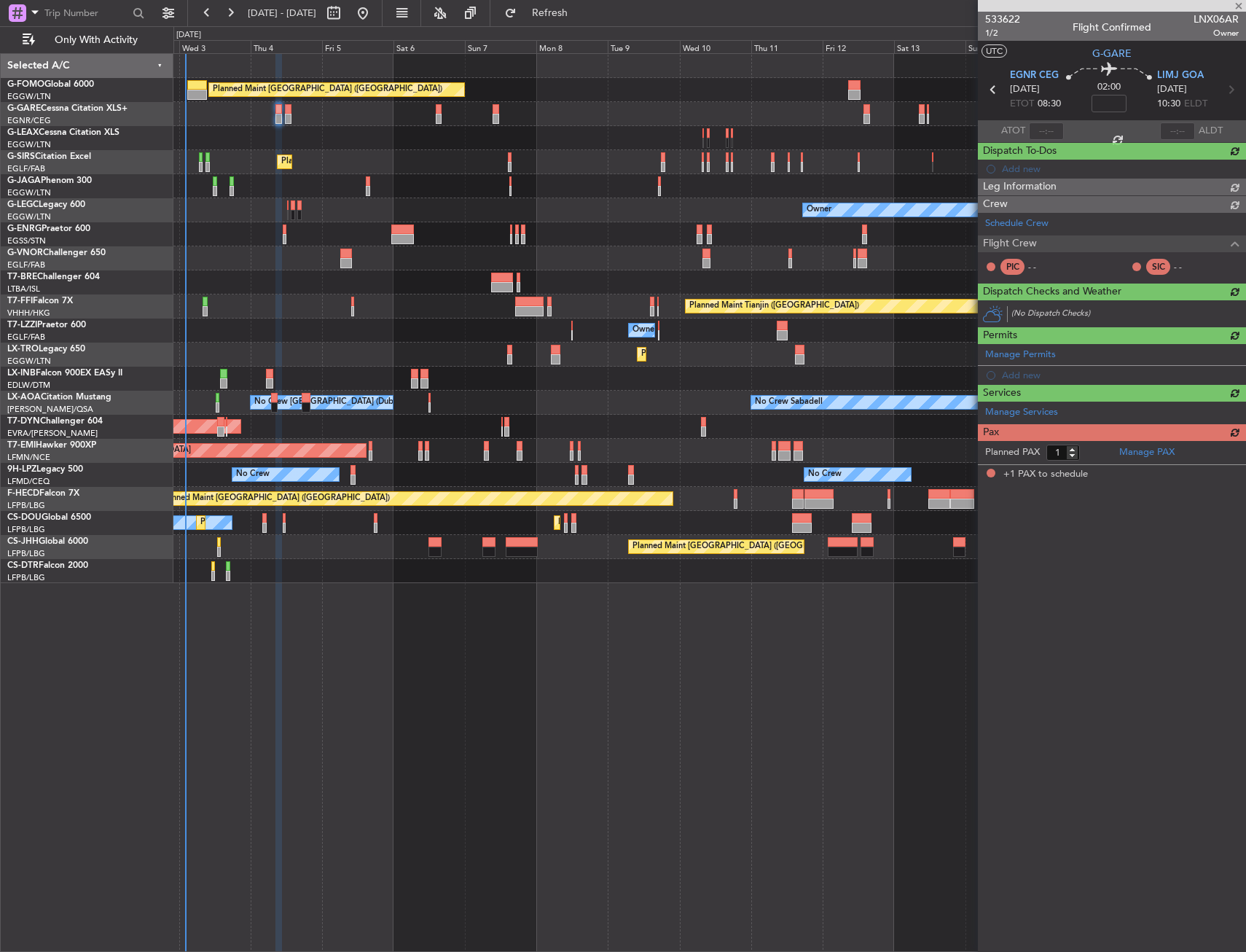
click at [396, 177] on div "Planned Maint [GEOGRAPHIC_DATA] ([GEOGRAPHIC_DATA]) Unplanned Maint [PERSON_NAM…" at bounding box center [709, 318] width 1072 height 529
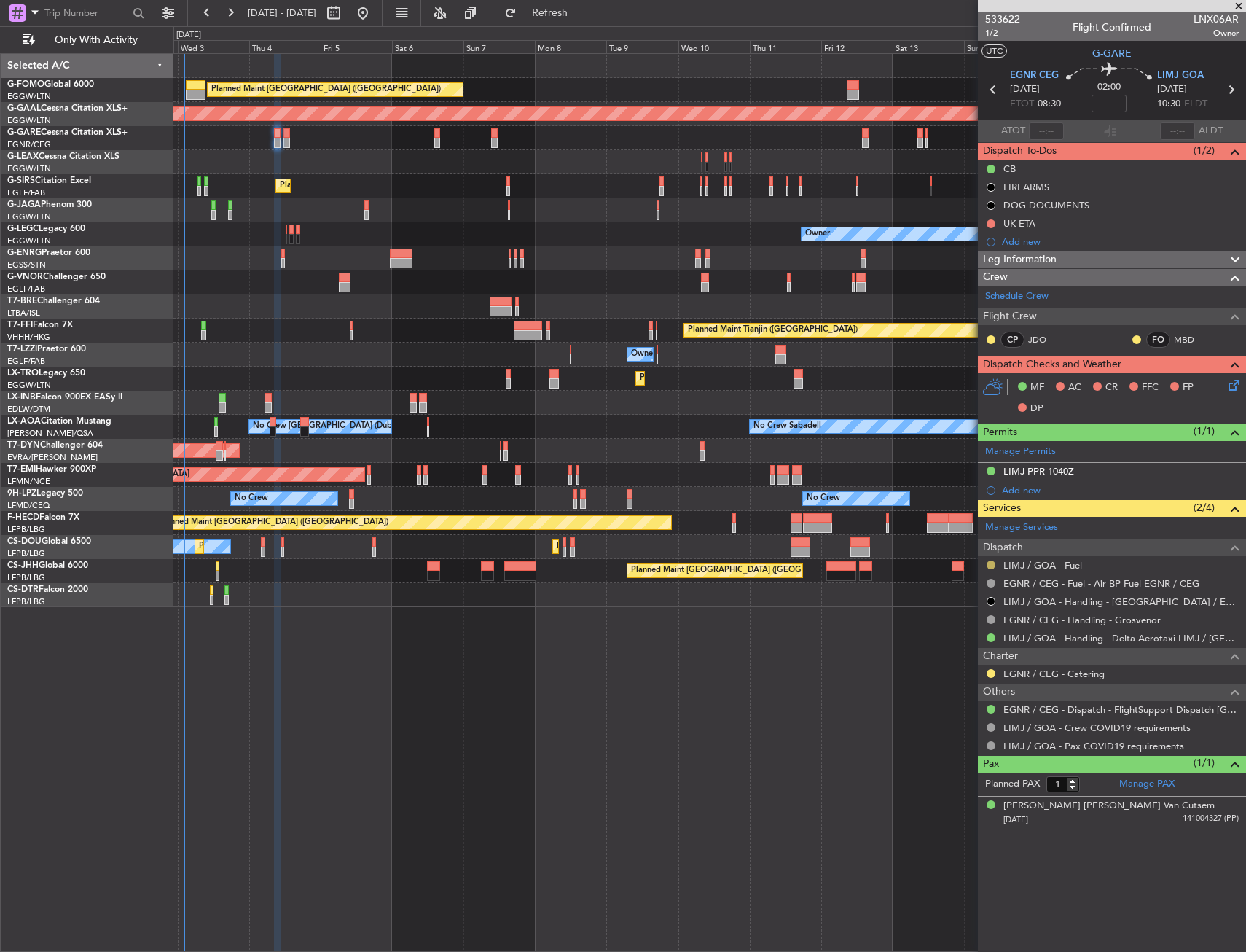
click at [991, 566] on button at bounding box center [991, 565] width 8 height 8
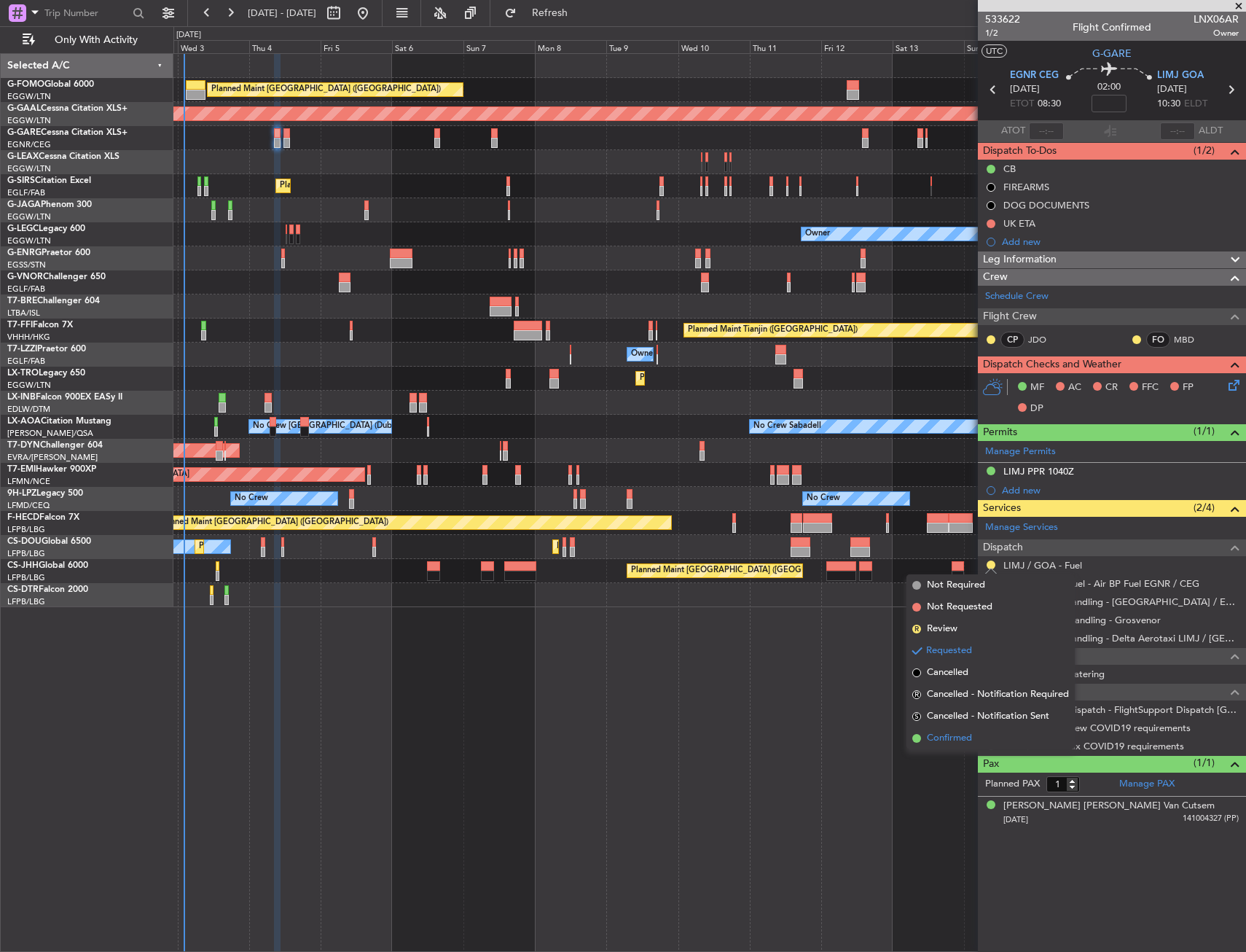
click at [962, 736] on span "Confirmed" at bounding box center [949, 737] width 45 height 14
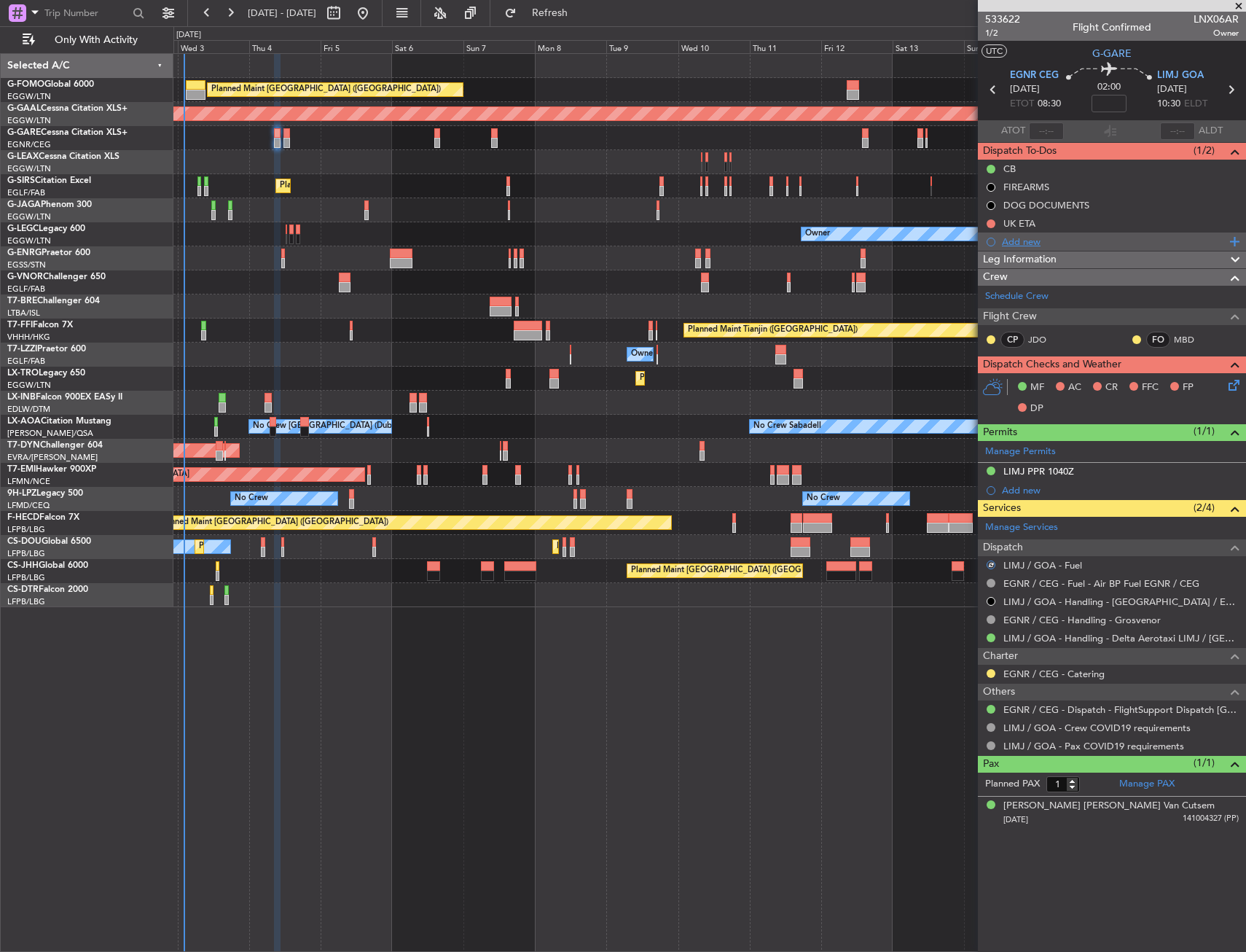
click at [1042, 236] on div "Add new" at bounding box center [1113, 242] width 224 height 13
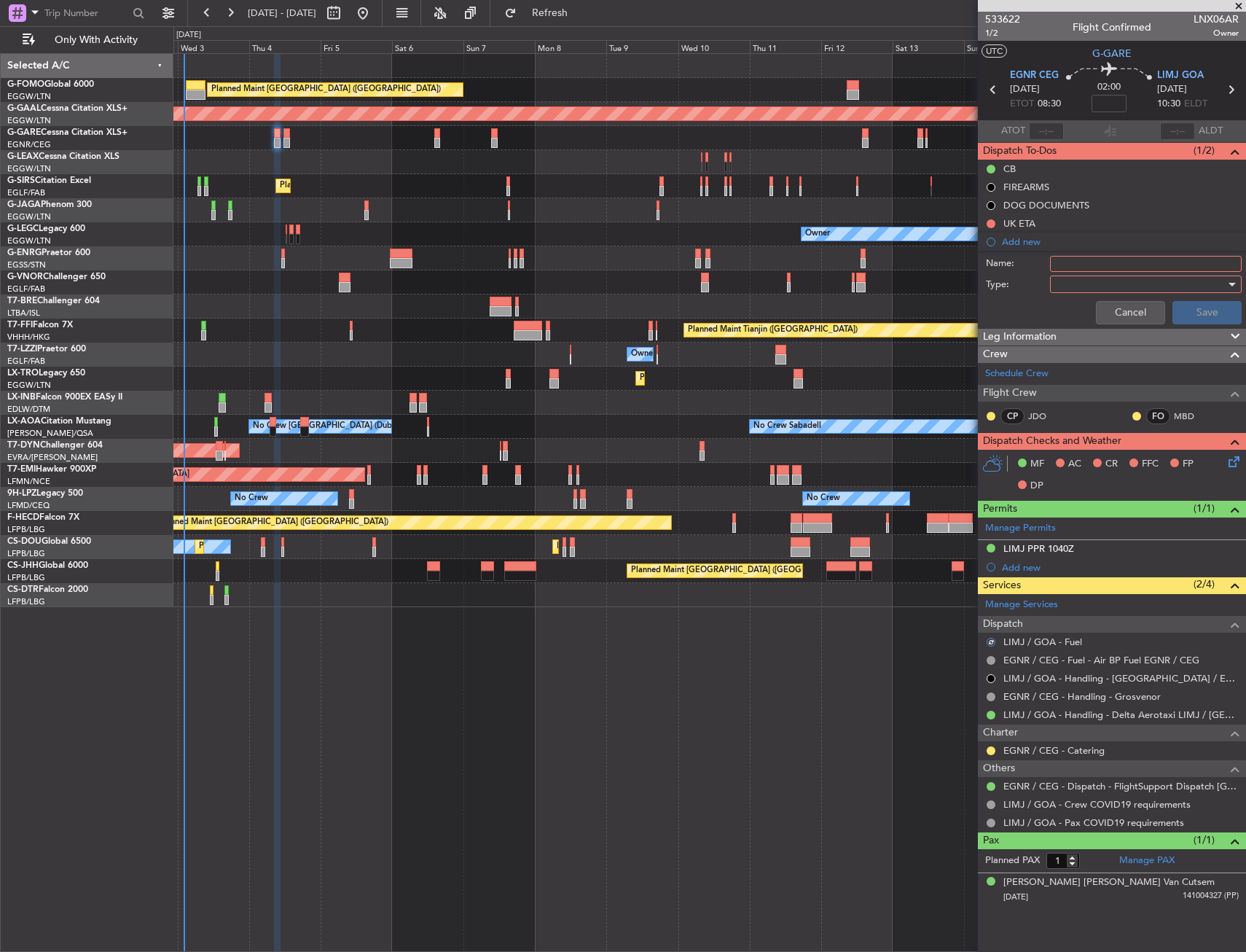
click at [1112, 258] on input "Name:" at bounding box center [1145, 264] width 192 height 16
click at [1085, 286] on div at bounding box center [1140, 285] width 170 height 22
click at [1085, 316] on span "Generic" at bounding box center [1138, 314] width 178 height 22
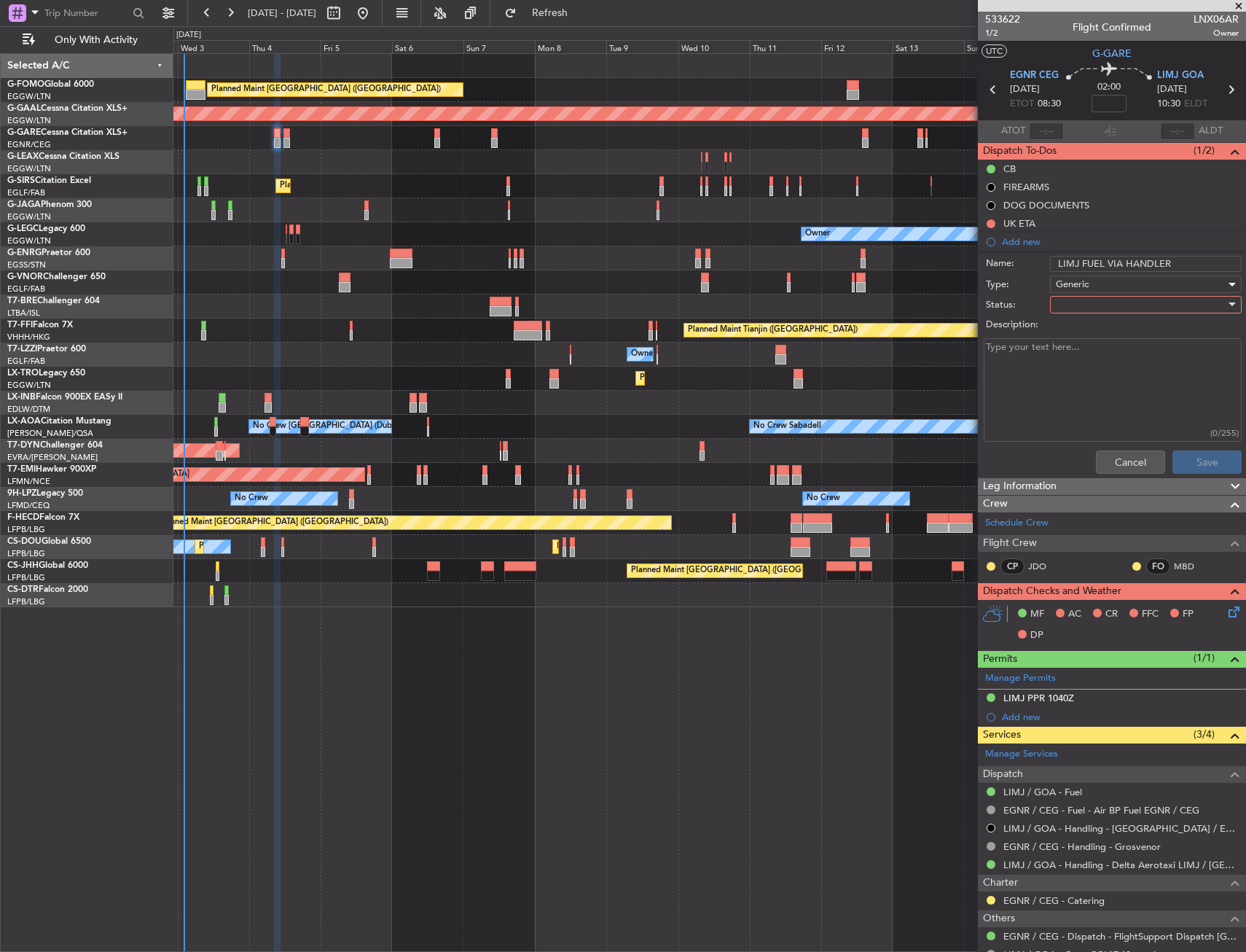
click at [1085, 311] on div at bounding box center [1140, 305] width 170 height 22
click at [1084, 360] on span "In Progress" at bounding box center [1140, 356] width 171 height 22
click at [1077, 308] on span "In Progress" at bounding box center [1080, 305] width 50 height 14
click at [1086, 373] on span "Completed" at bounding box center [1140, 378] width 171 height 22
drag, startPoint x: 1179, startPoint y: 264, endPoint x: 1122, endPoint y: 268, distance: 57.1
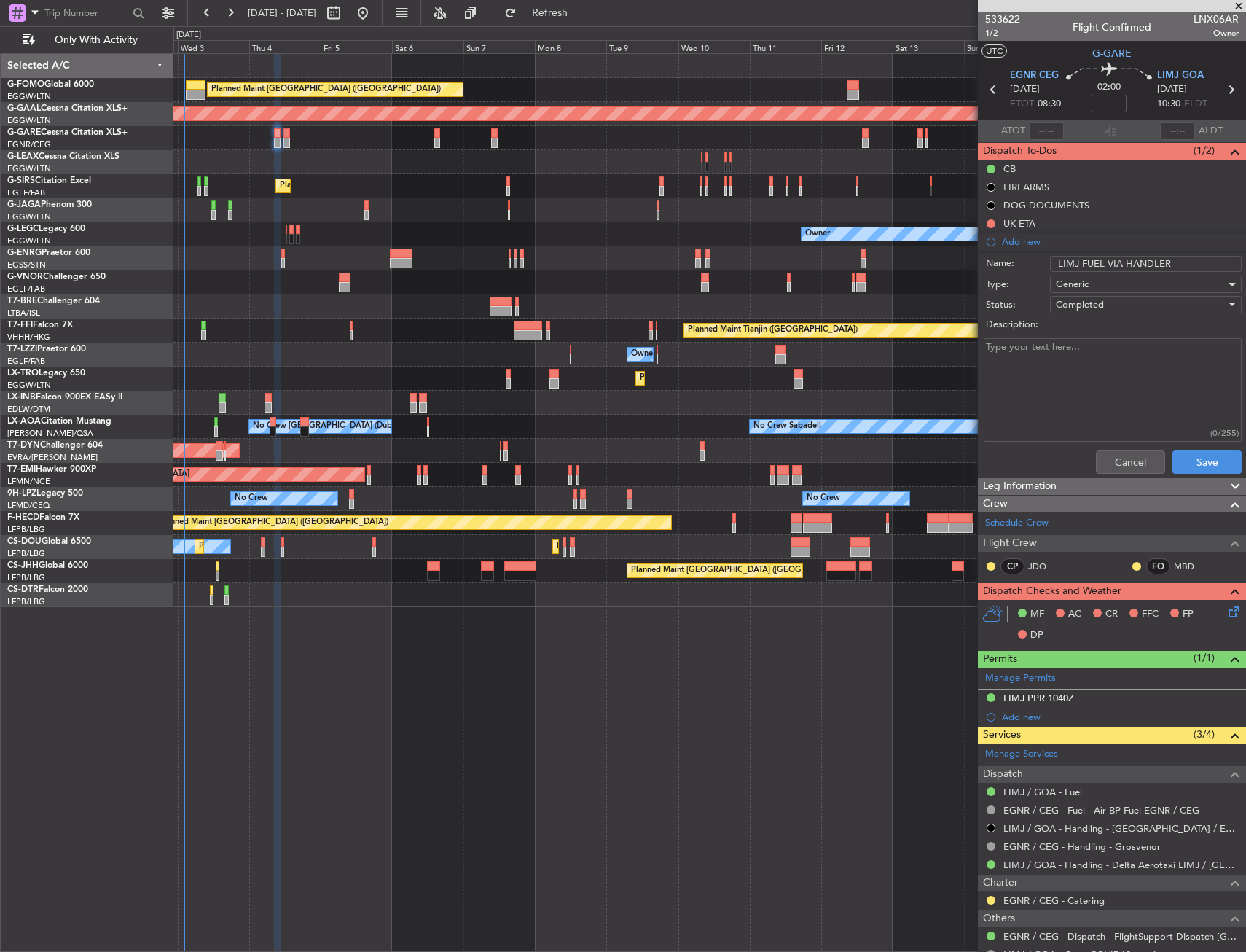
click at [1122, 268] on input "LIMJ FUEL VIA HANDLER" at bounding box center [1145, 264] width 192 height 16
type input "LIMJ FUEL VIA WFS"
click at [1187, 454] on button "Save" at bounding box center [1207, 462] width 69 height 24
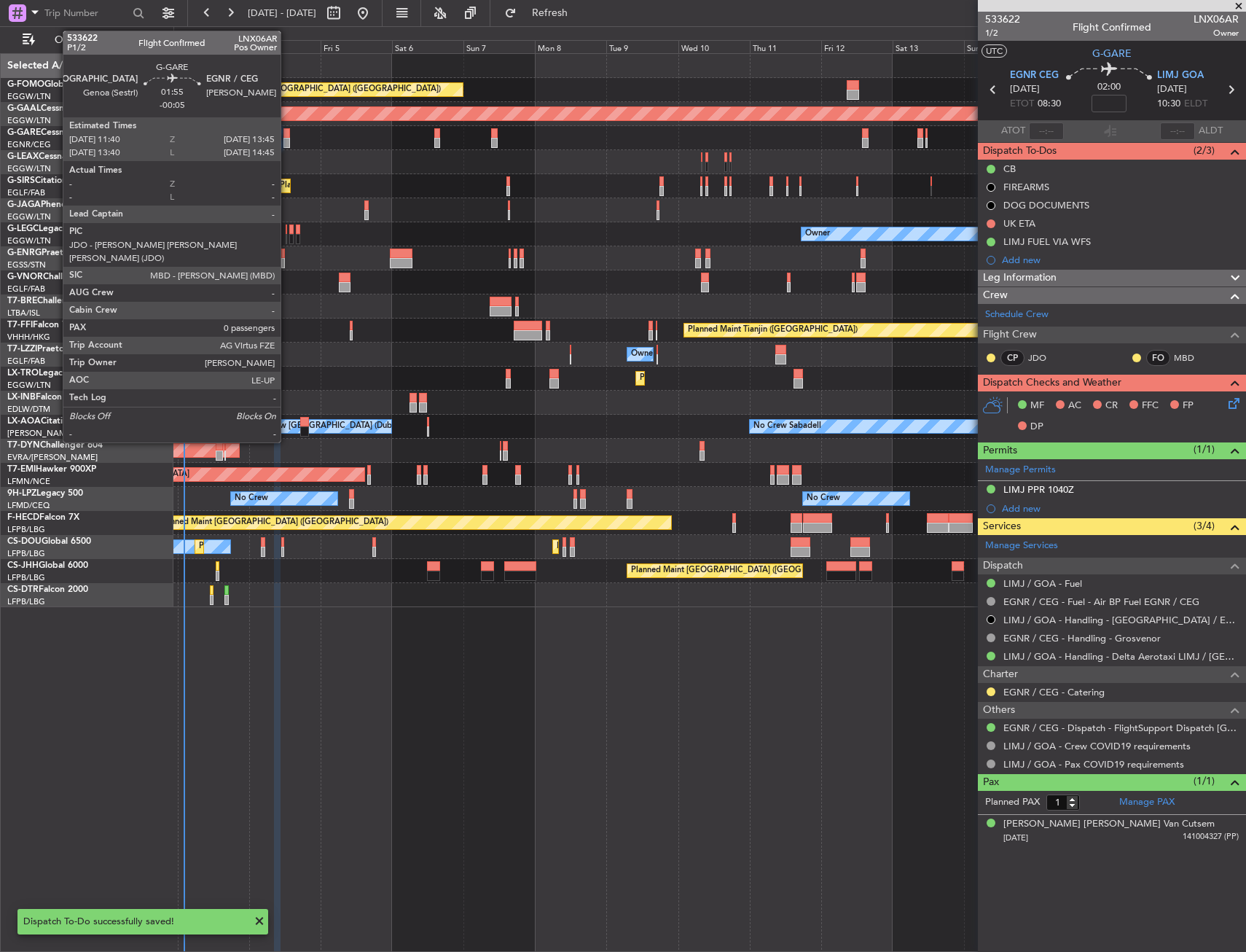
click at [287, 141] on div at bounding box center [287, 143] width 7 height 10
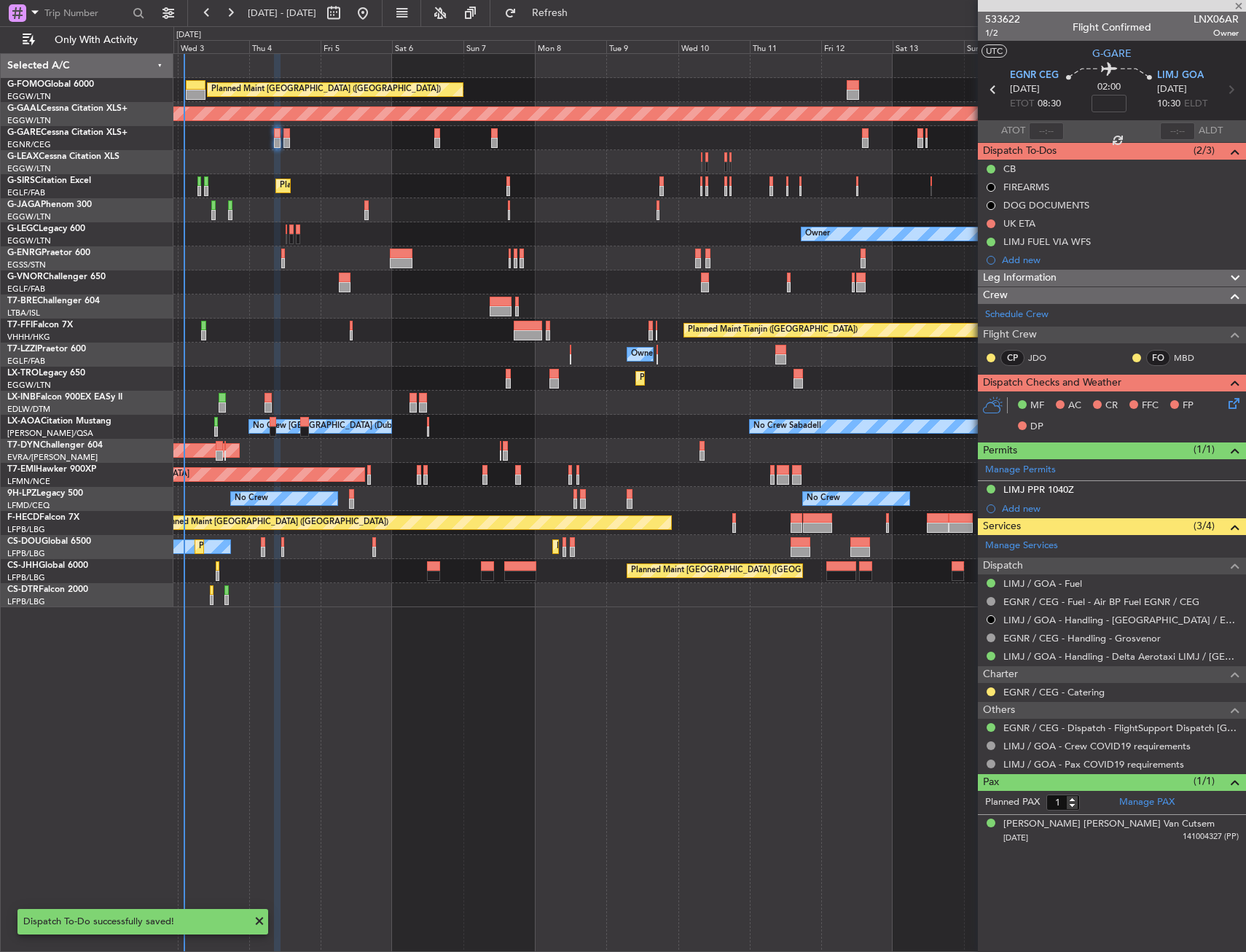
type input "-00:05"
type input "0"
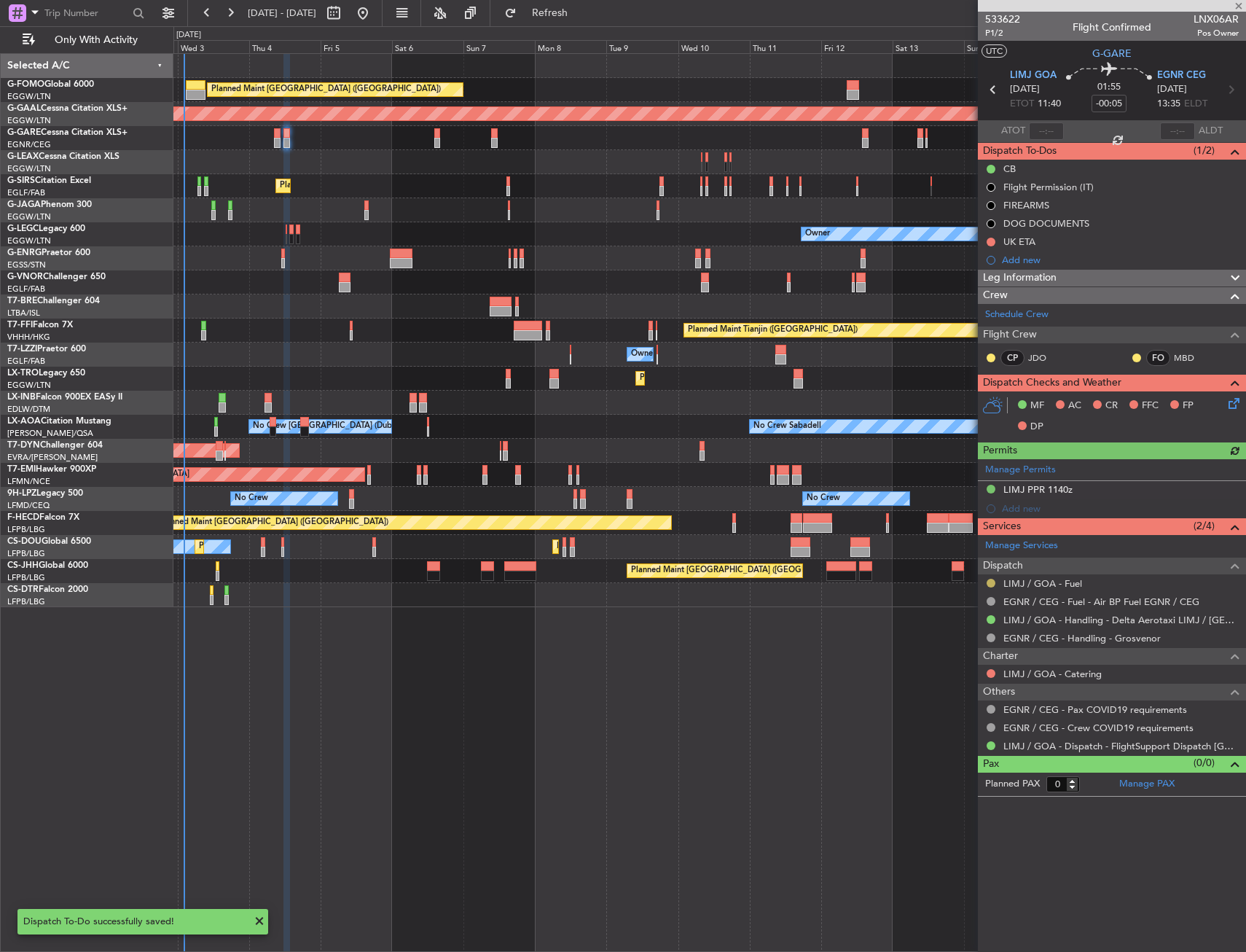
click at [993, 582] on button at bounding box center [991, 583] width 8 height 8
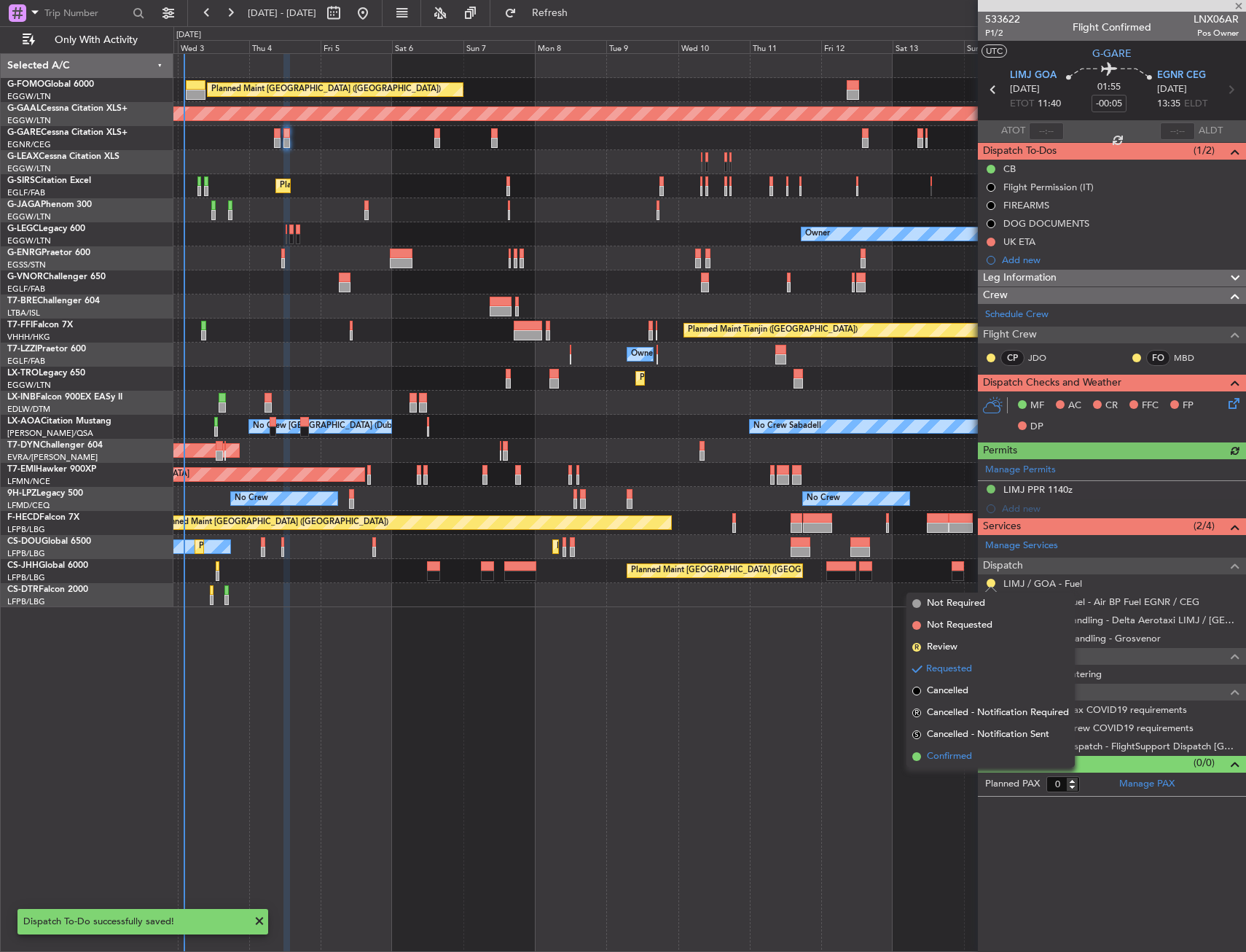
click at [945, 760] on span "Confirmed" at bounding box center [949, 756] width 45 height 14
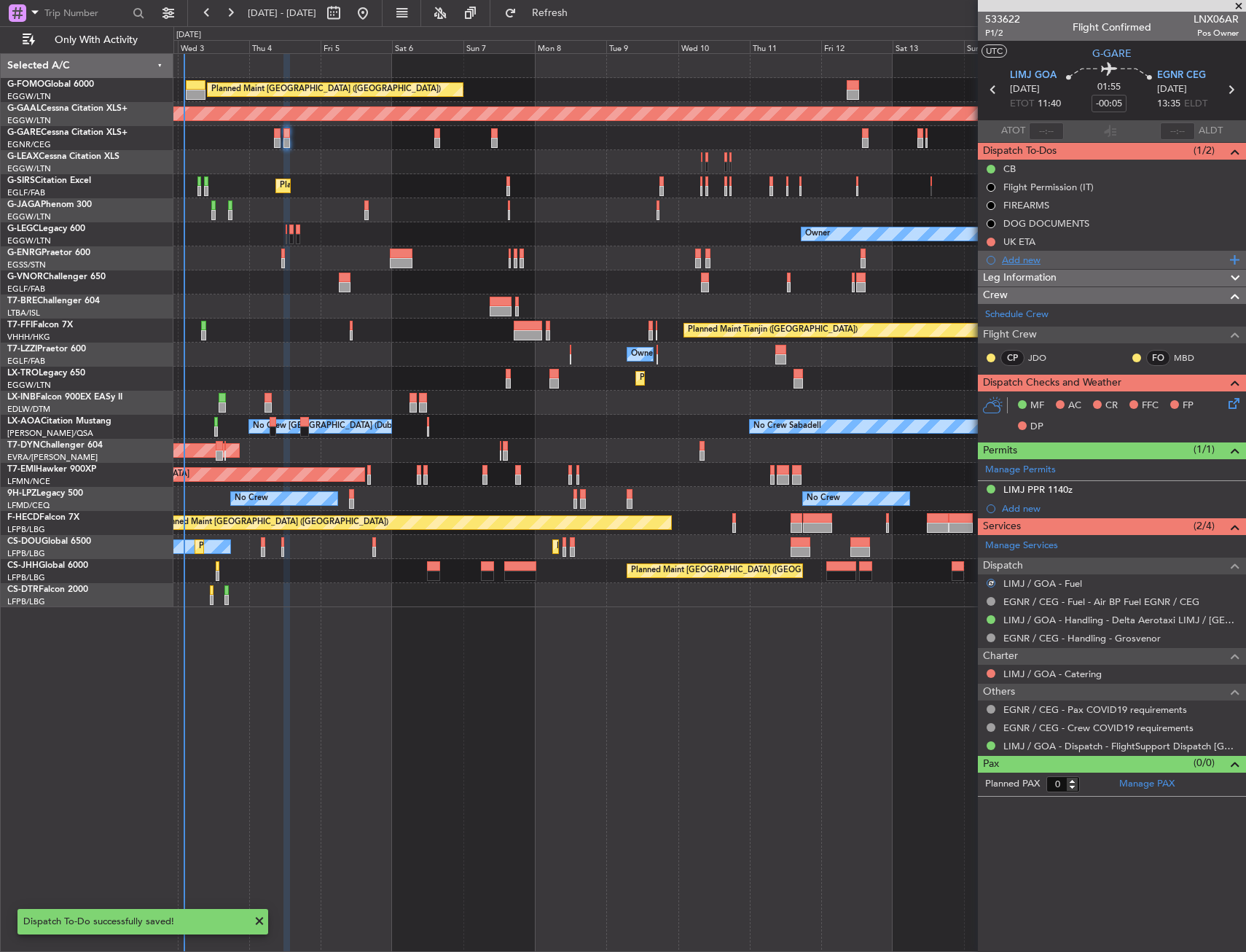
click at [1034, 258] on div "Add new" at bounding box center [1113, 259] width 224 height 13
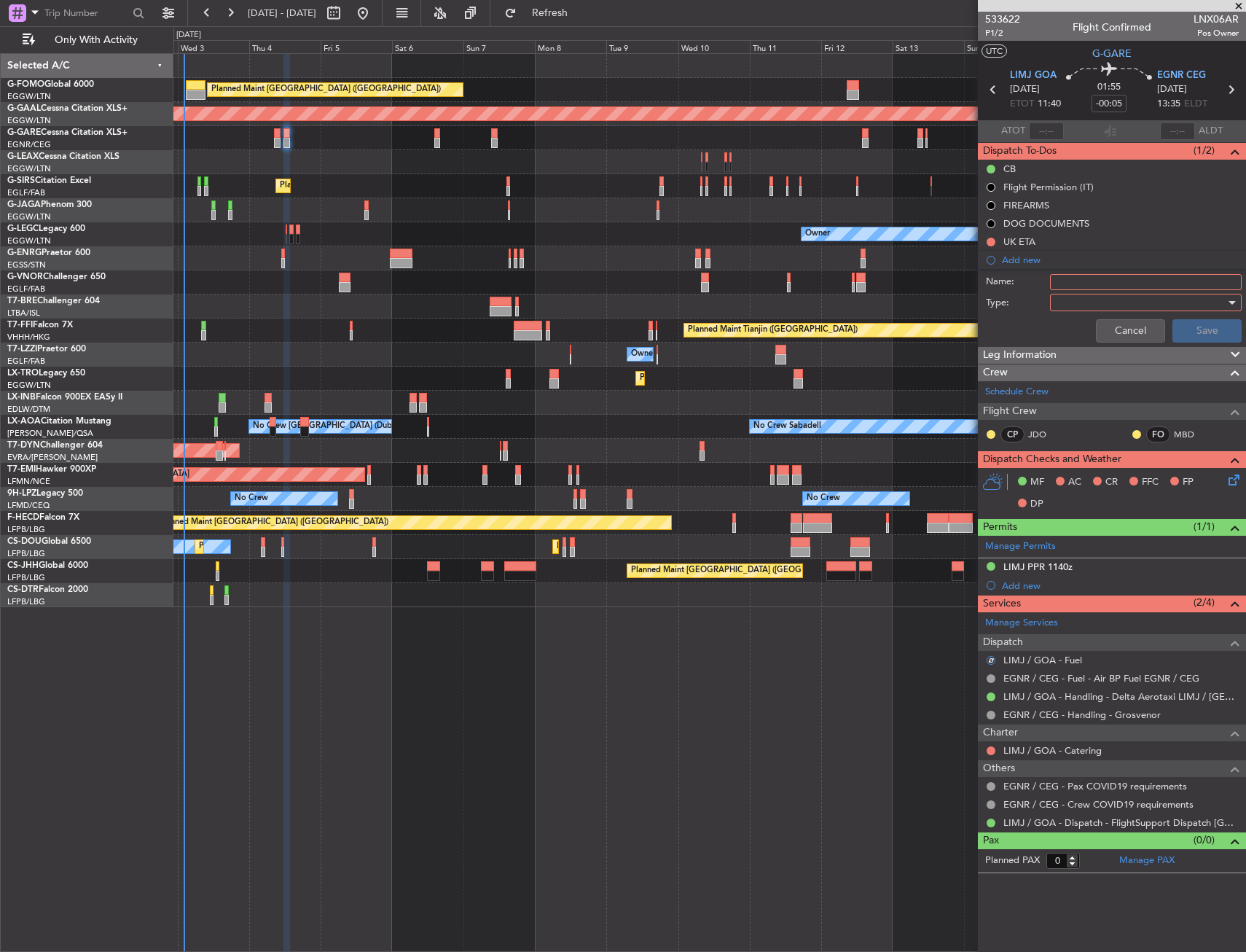
click at [1067, 283] on input "Name:" at bounding box center [1145, 281] width 192 height 16
type input "LIMJ FUEL VIA WFS"
click at [1067, 301] on div at bounding box center [1140, 302] width 170 height 22
click at [1072, 321] on div "[GEOGRAPHIC_DATA]" at bounding box center [1139, 354] width 204 height 67
click at [1075, 326] on span "Generic" at bounding box center [1138, 333] width 178 height 22
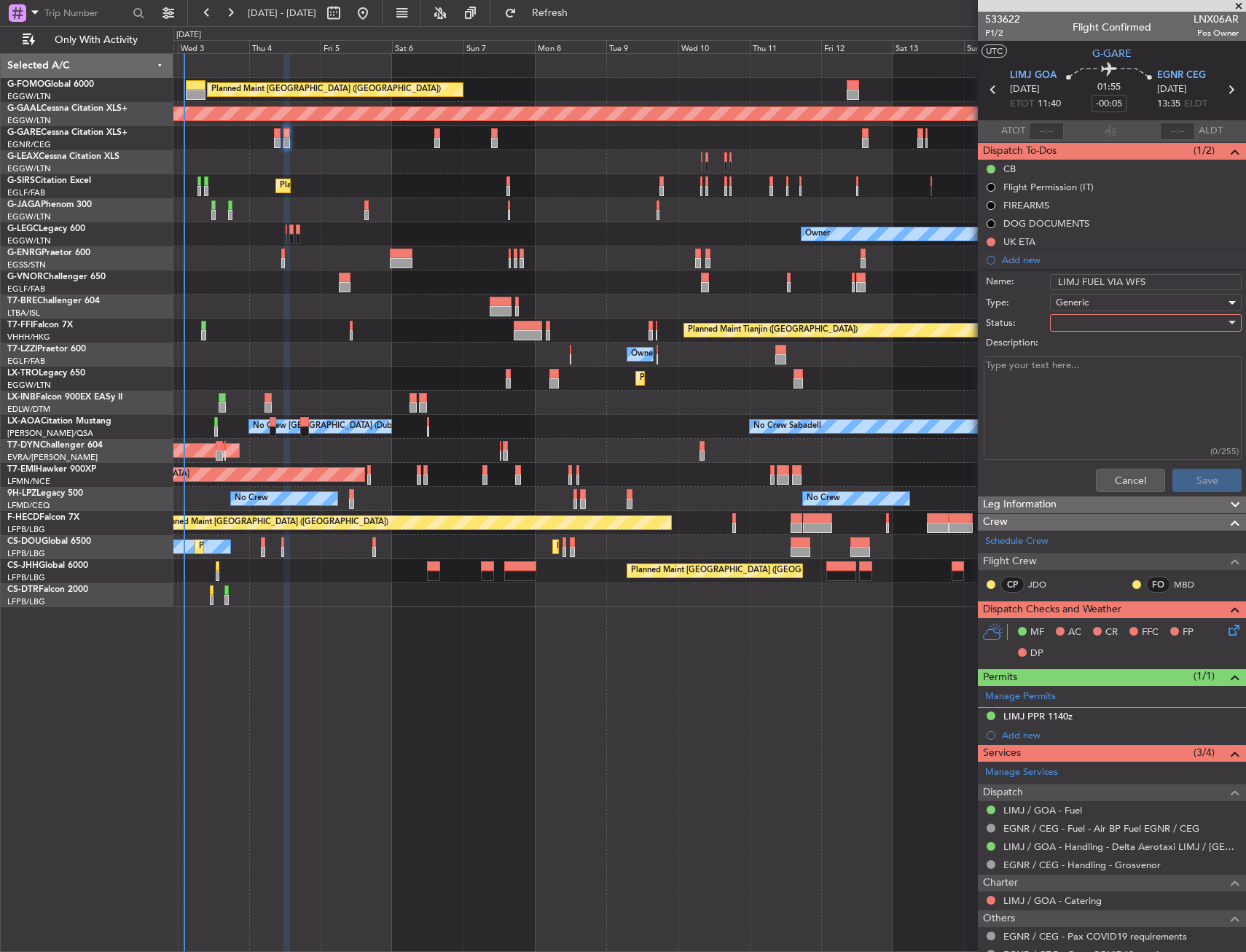
click at [1075, 328] on div at bounding box center [1140, 323] width 170 height 22
click at [1066, 376] on span "In Progress" at bounding box center [1140, 374] width 171 height 22
click at [1173, 483] on button "Save" at bounding box center [1207, 481] width 69 height 24
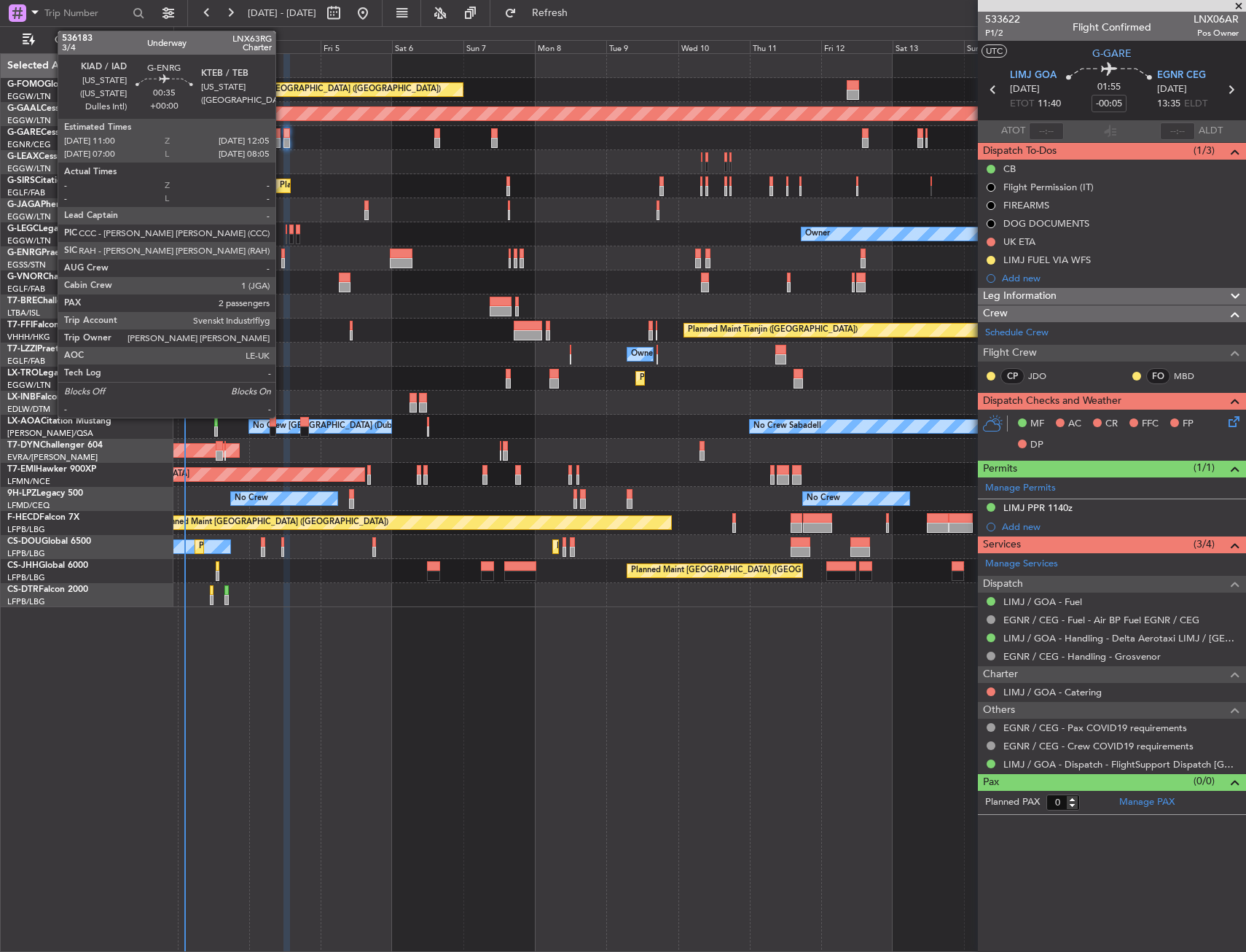
click at [282, 252] on div at bounding box center [283, 253] width 3 height 10
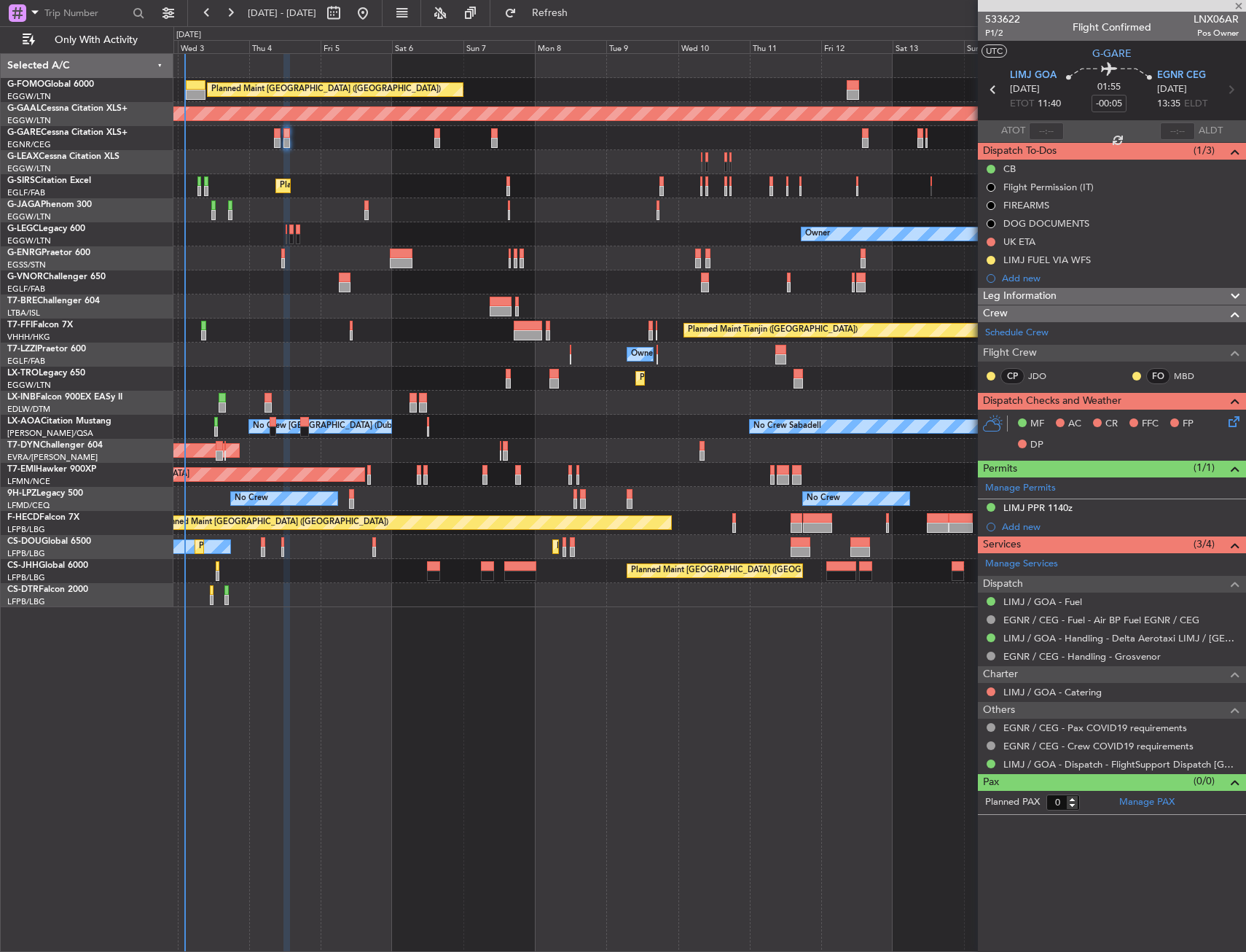
type input "2"
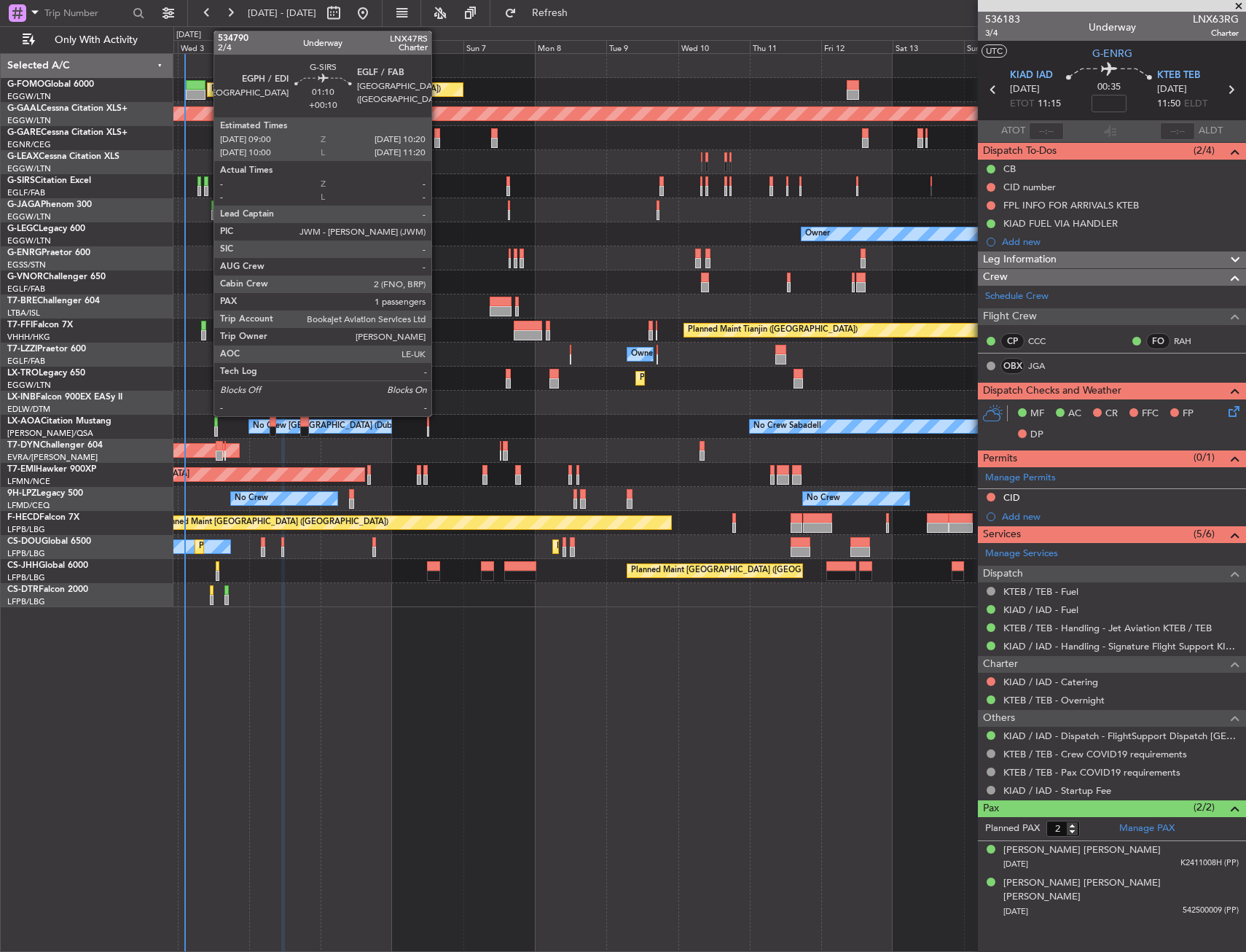
click at [206, 187] on div at bounding box center [206, 191] width 4 height 10
type input "+00:10"
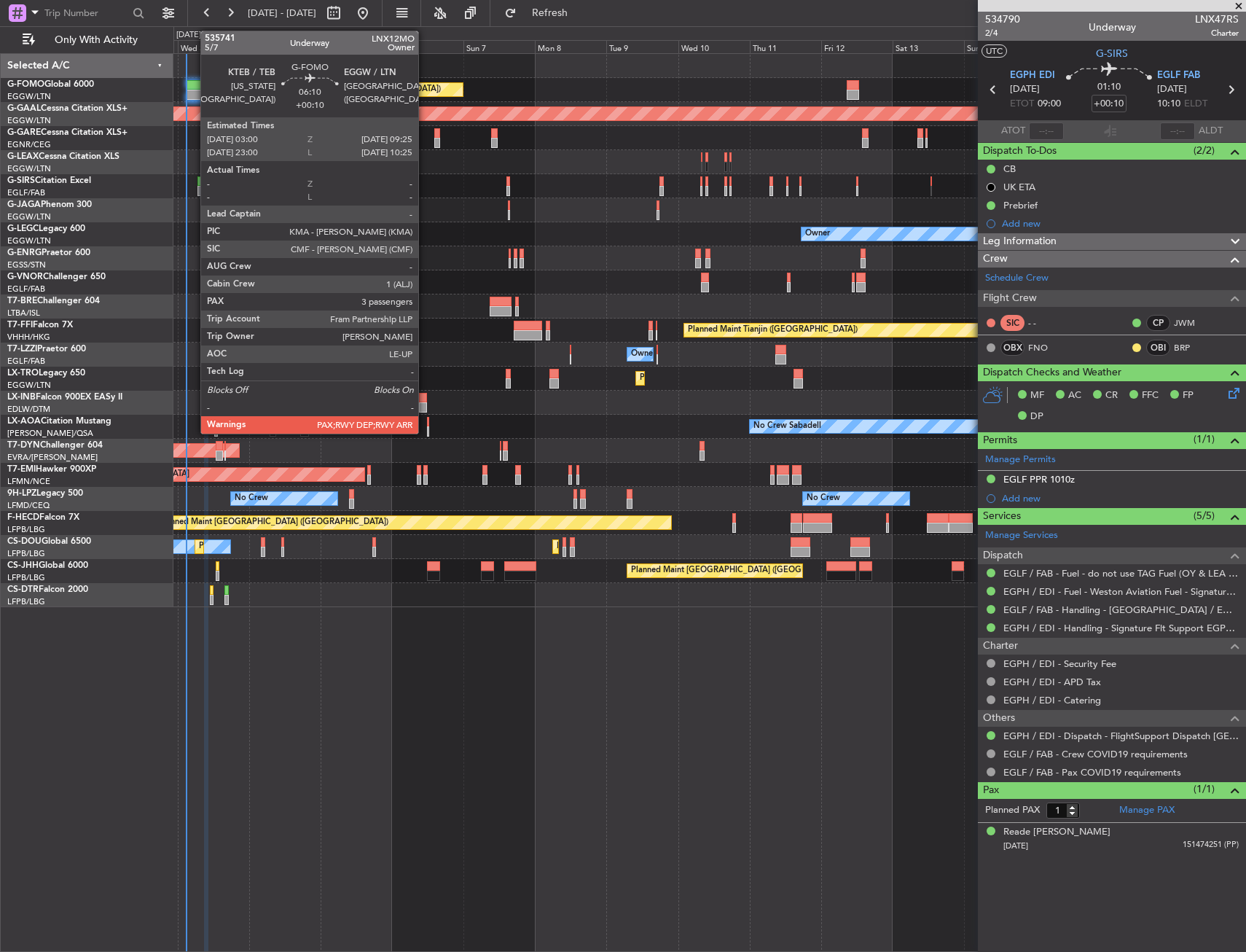
click at [193, 94] on div at bounding box center [195, 95] width 19 height 10
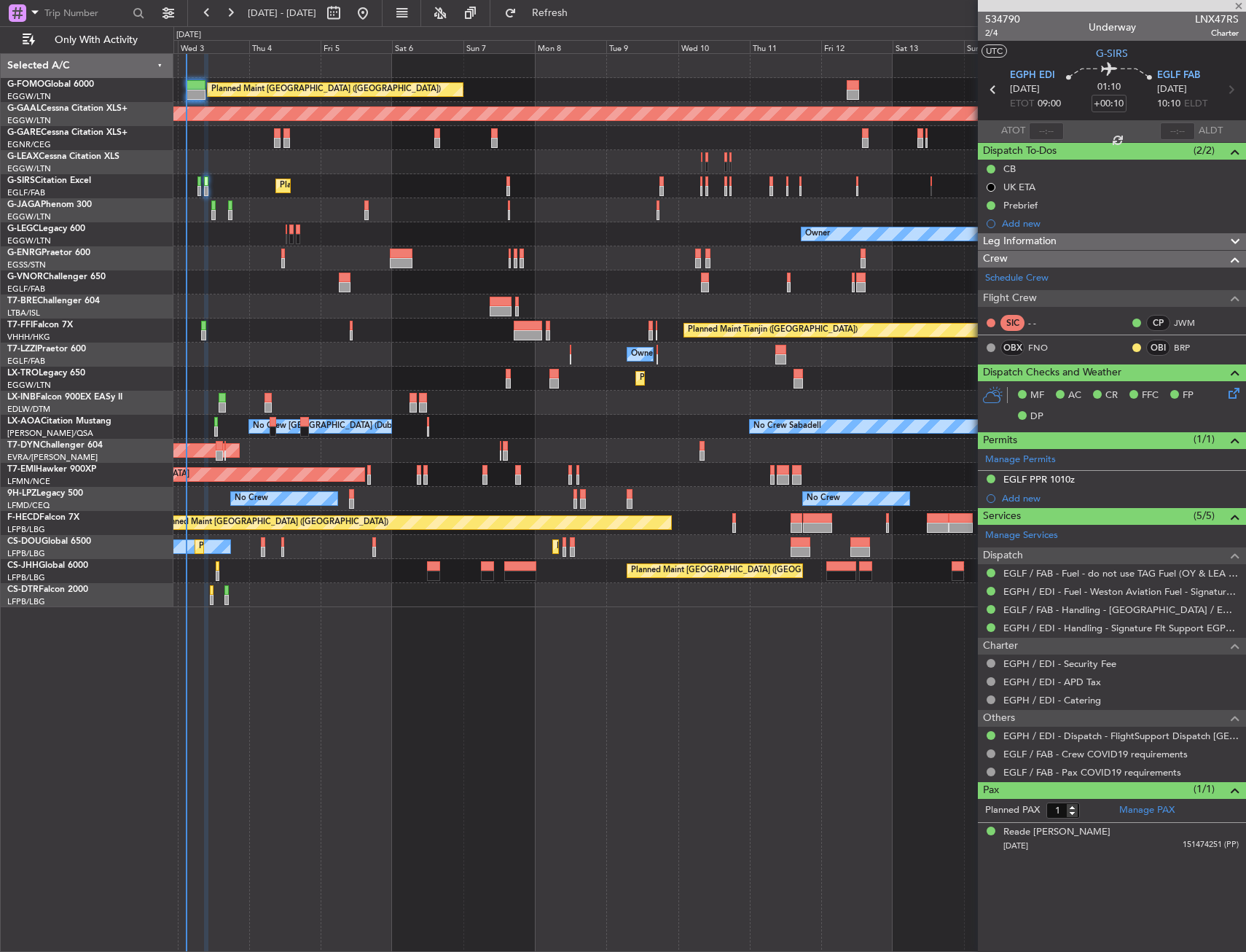
type input "3"
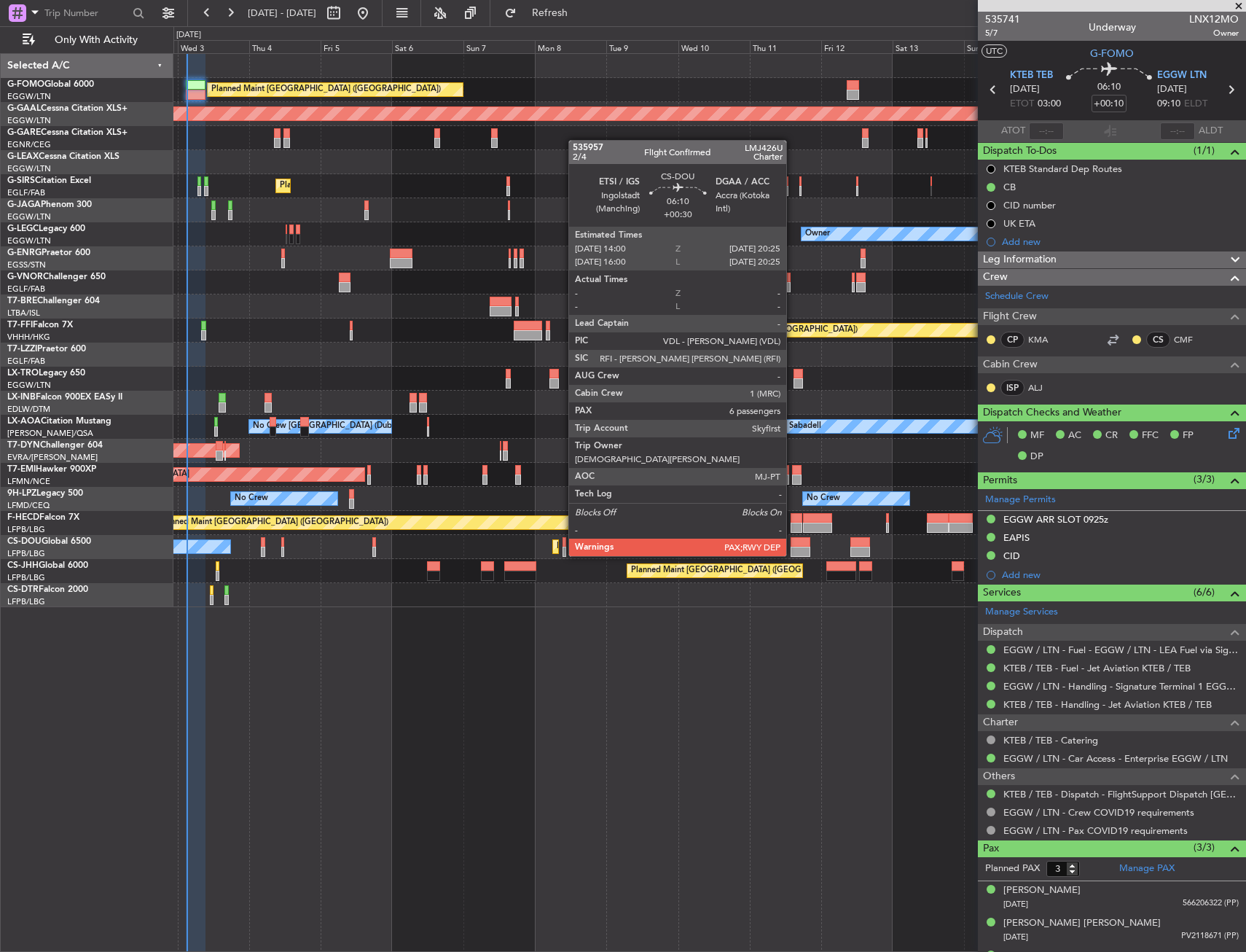
click at [793, 541] on div at bounding box center [800, 542] width 19 height 10
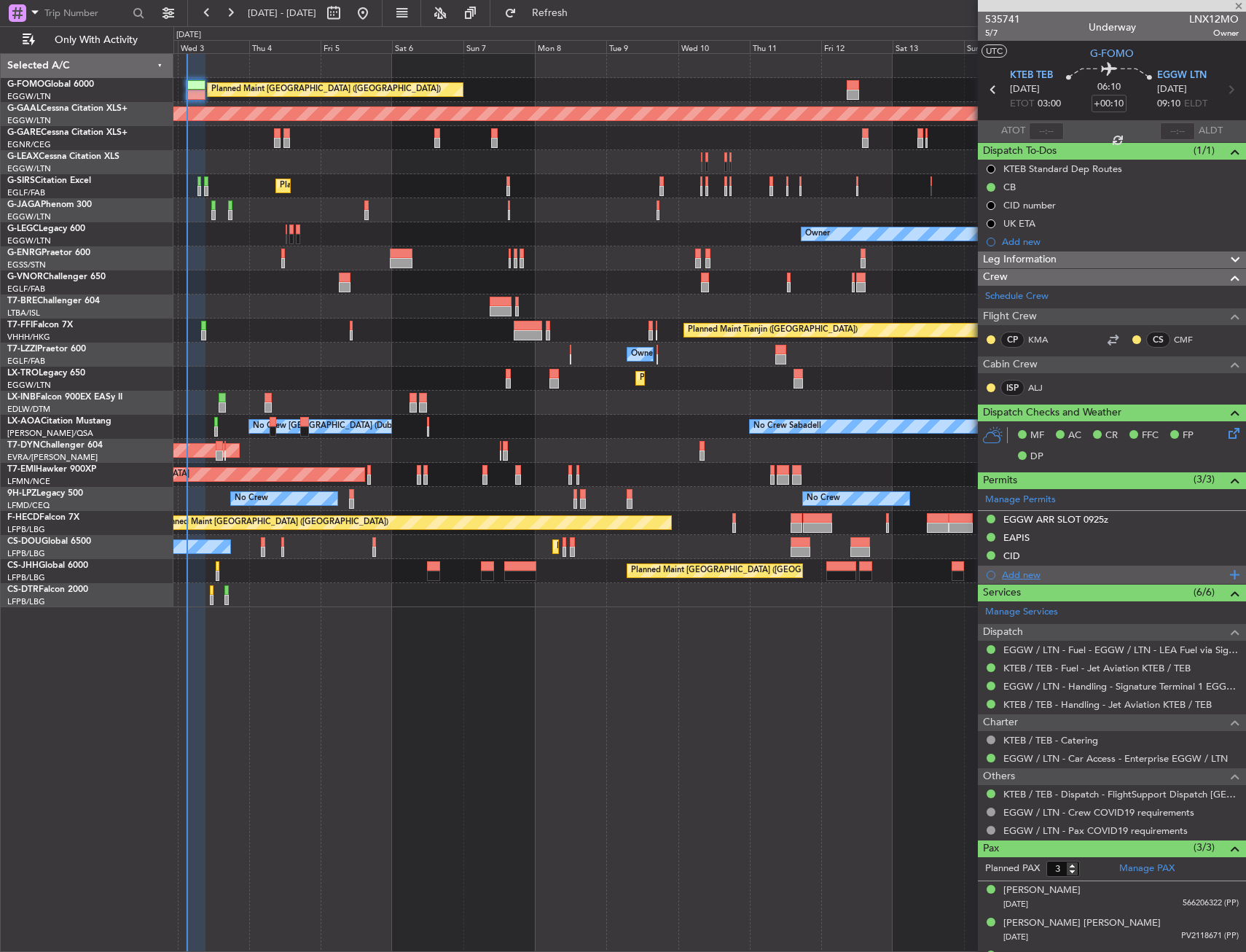
type input "+00:30"
type input "6"
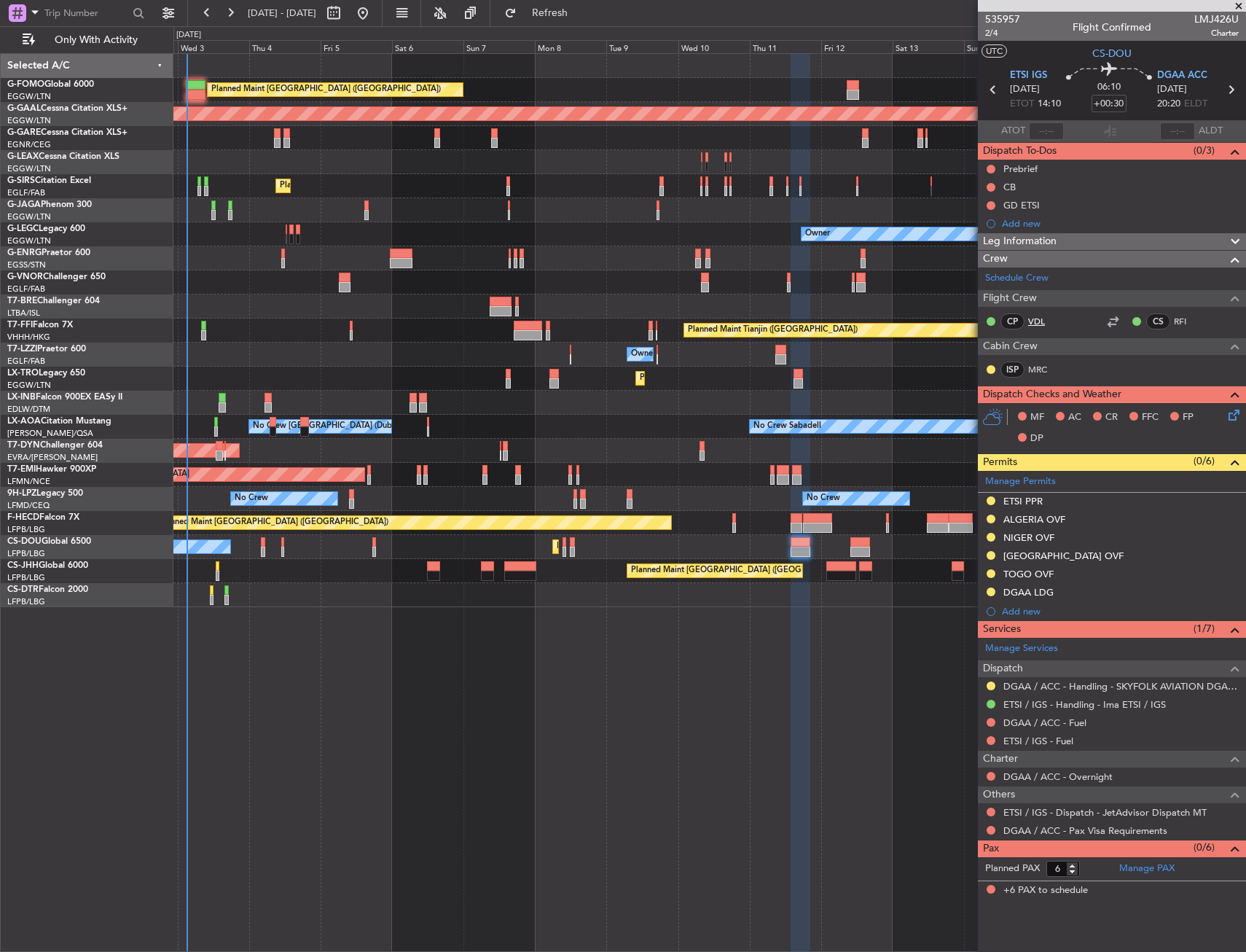
click at [1042, 320] on link "VDL" at bounding box center [1044, 322] width 33 height 14
click at [585, 19] on button "Refresh" at bounding box center [541, 14] width 88 height 24
